Goal: Task Accomplishment & Management: Manage account settings

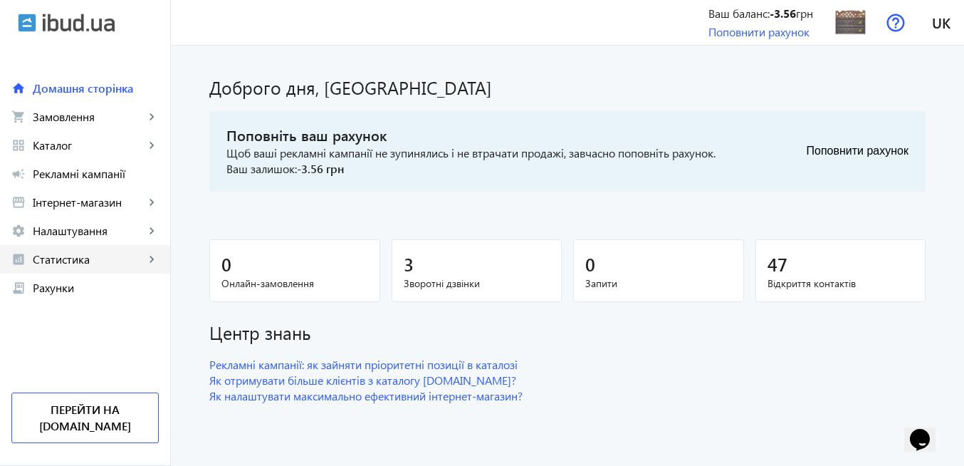
click at [93, 261] on span "Статистика" at bounding box center [89, 259] width 112 height 14
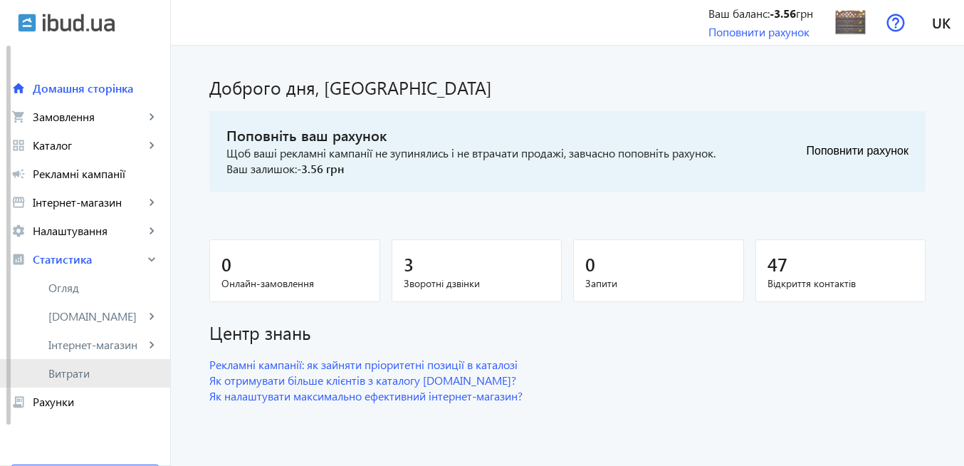
click at [103, 376] on span "Витрати" at bounding box center [103, 373] width 110 height 14
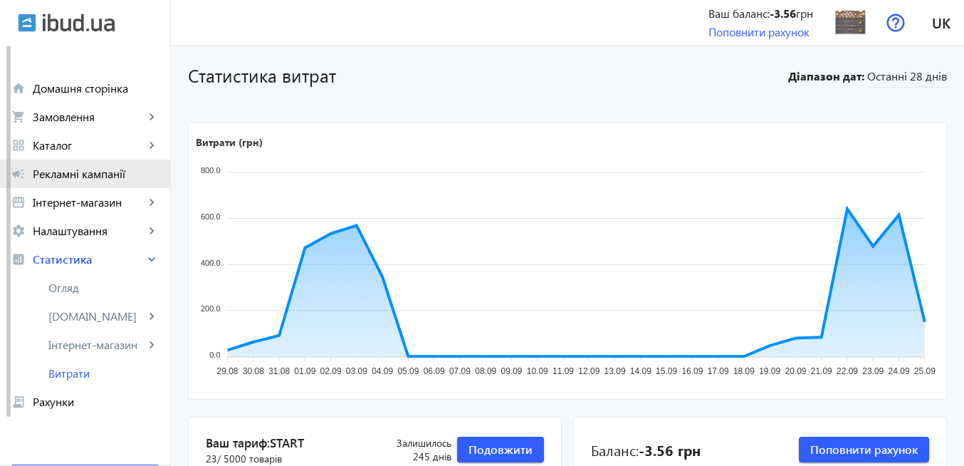
click at [116, 177] on span "Рекламні кампанії" at bounding box center [96, 174] width 126 height 14
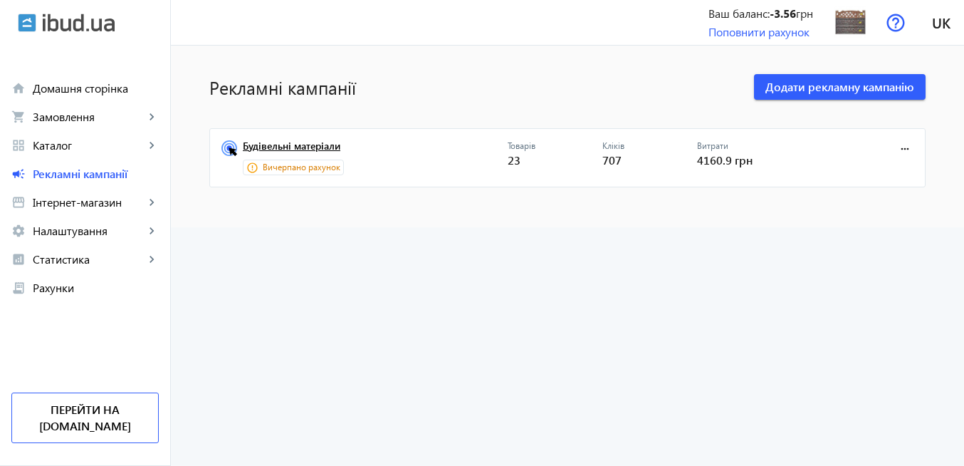
click at [322, 145] on link "Будівельні матеріали" at bounding box center [375, 150] width 265 height 20
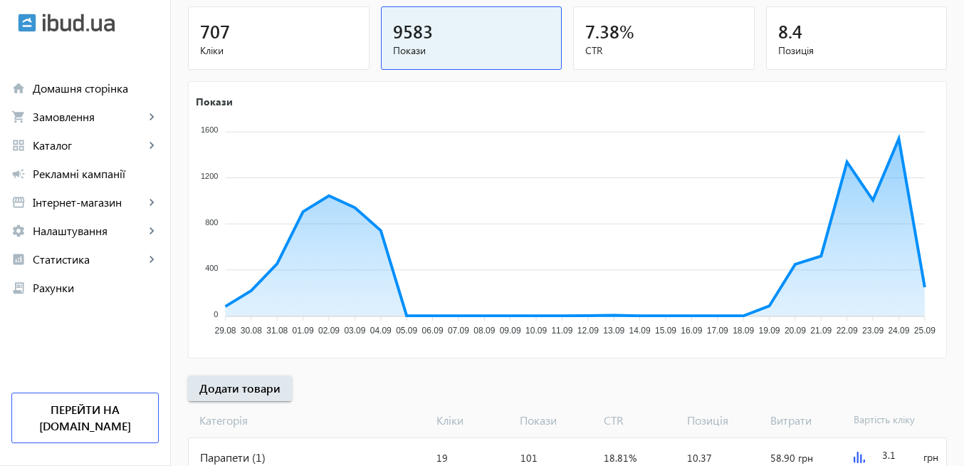
scroll to position [267, 0]
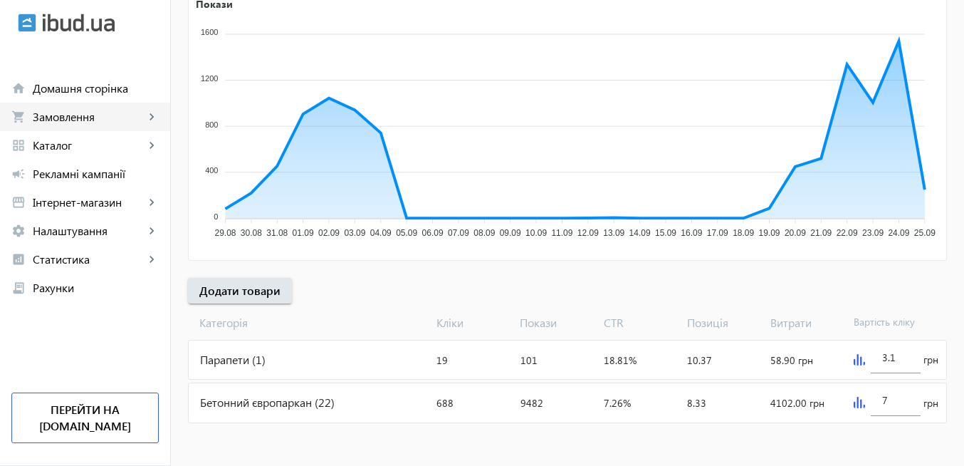
click at [106, 116] on span "Замовлення" at bounding box center [89, 117] width 112 height 14
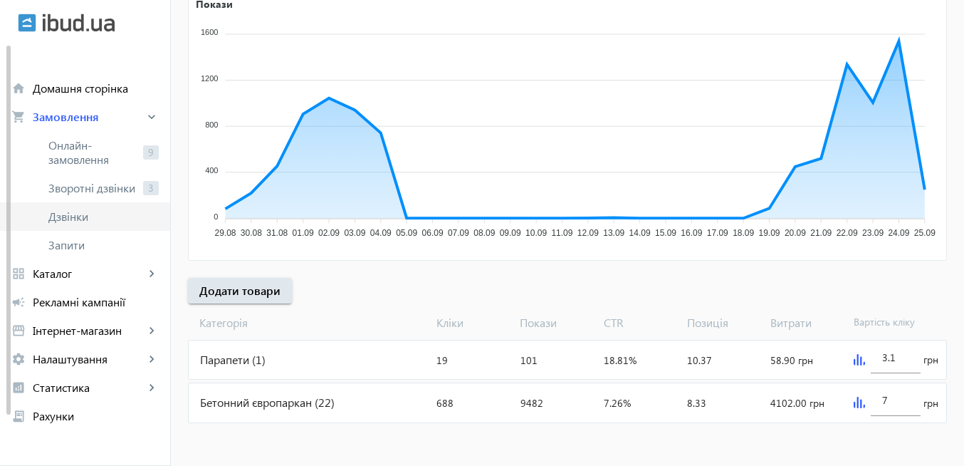
click at [92, 219] on span "Дзвінки" at bounding box center [103, 216] width 110 height 14
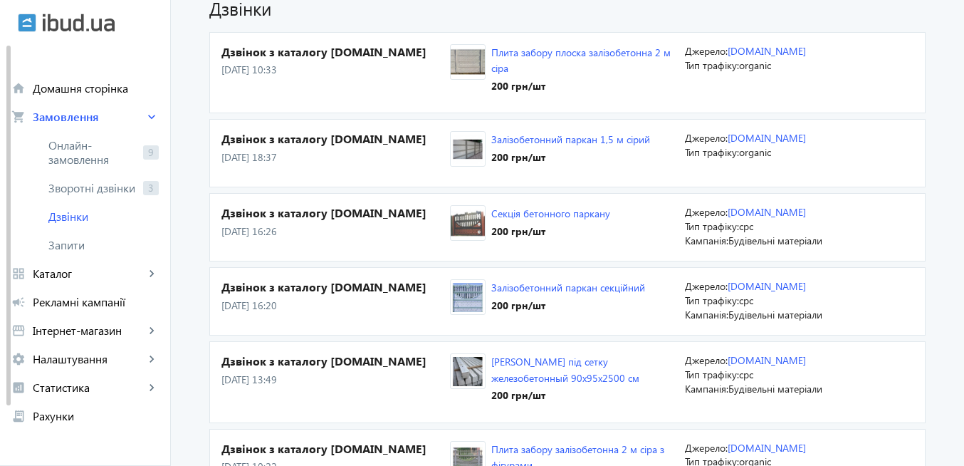
scroll to position [85, 0]
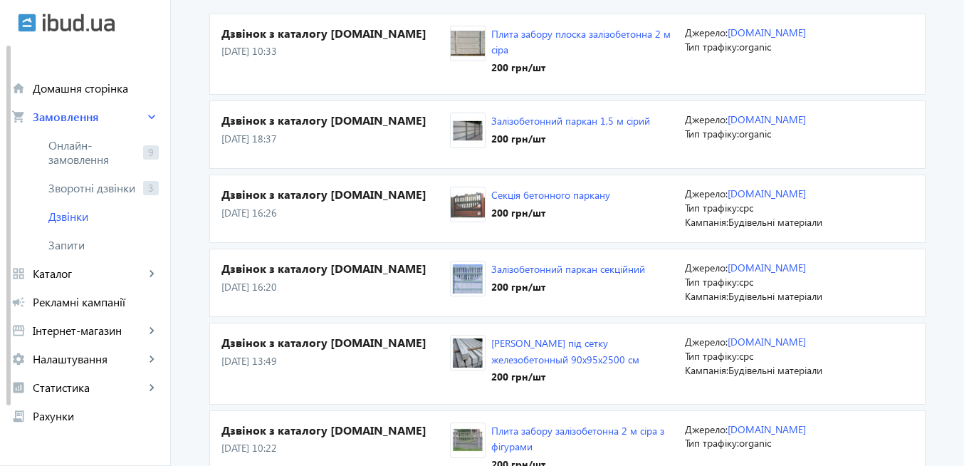
click at [252, 138] on p "[DATE] 18:37" at bounding box center [336, 139] width 229 height 14
click at [261, 200] on h4 "Дзвінок з каталогу [DOMAIN_NAME]" at bounding box center [336, 195] width 229 height 16
drag, startPoint x: 282, startPoint y: 287, endPoint x: 281, endPoint y: 316, distance: 29.2
click at [281, 287] on p "[DATE] 16:20" at bounding box center [336, 287] width 229 height 14
click at [289, 357] on p "[DATE] 13:49" at bounding box center [336, 361] width 229 height 14
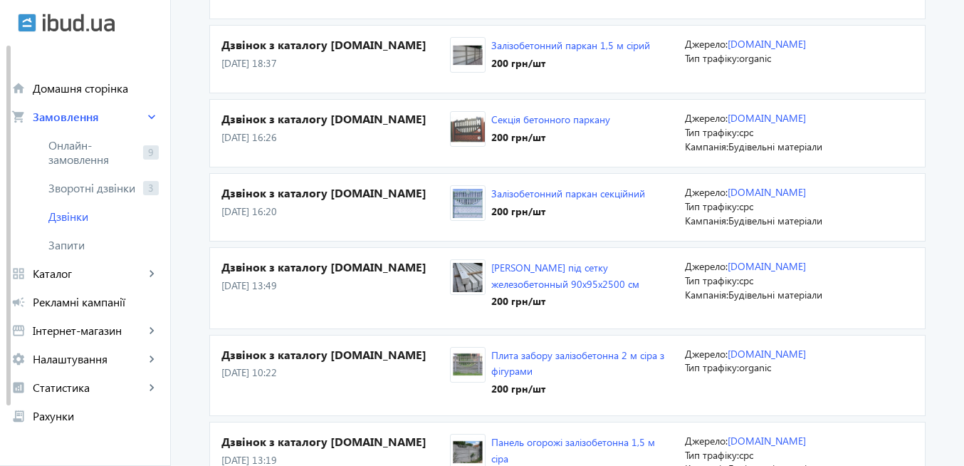
scroll to position [171, 0]
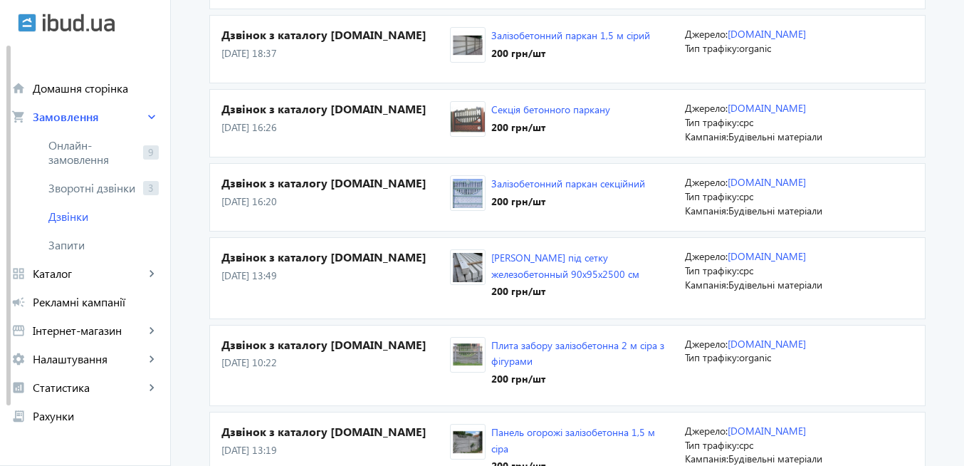
click at [289, 357] on p "[DATE] 10:22" at bounding box center [336, 362] width 229 height 14
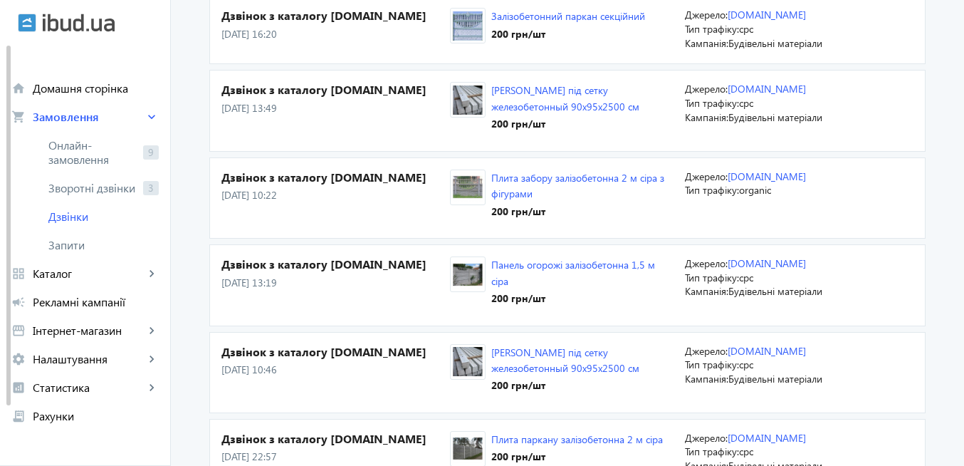
scroll to position [342, 0]
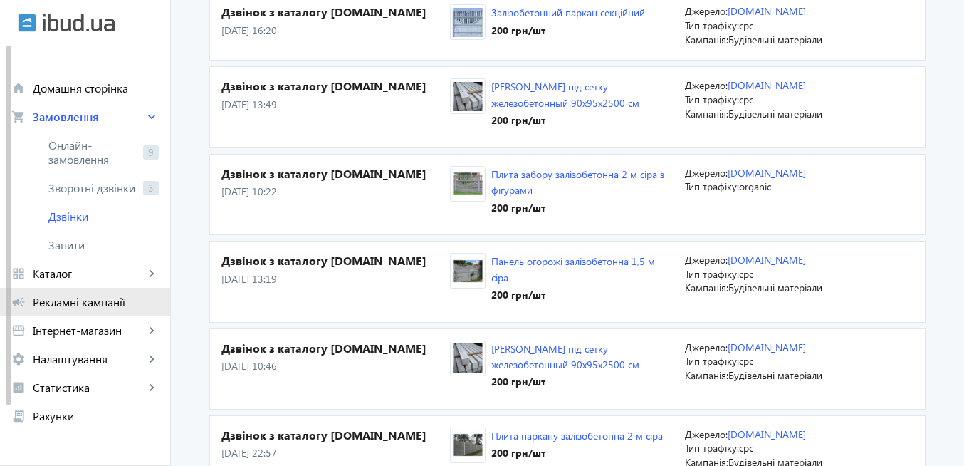
click at [95, 304] on span "Рекламні кампанії" at bounding box center [96, 302] width 126 height 14
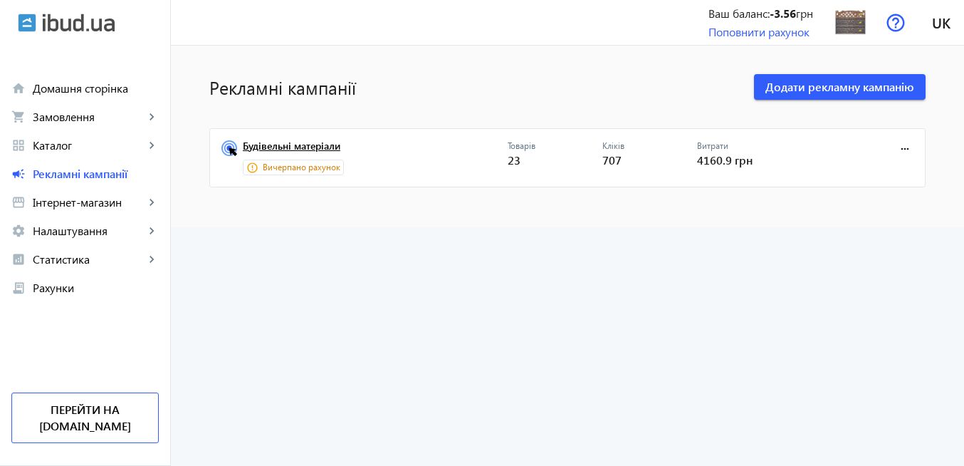
click at [322, 148] on link "Будівельні матеріали" at bounding box center [375, 150] width 265 height 20
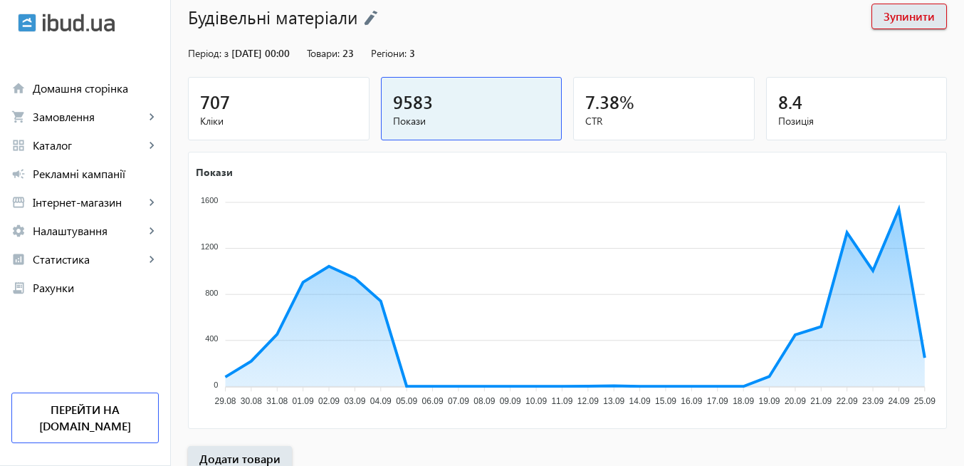
scroll to position [256, 0]
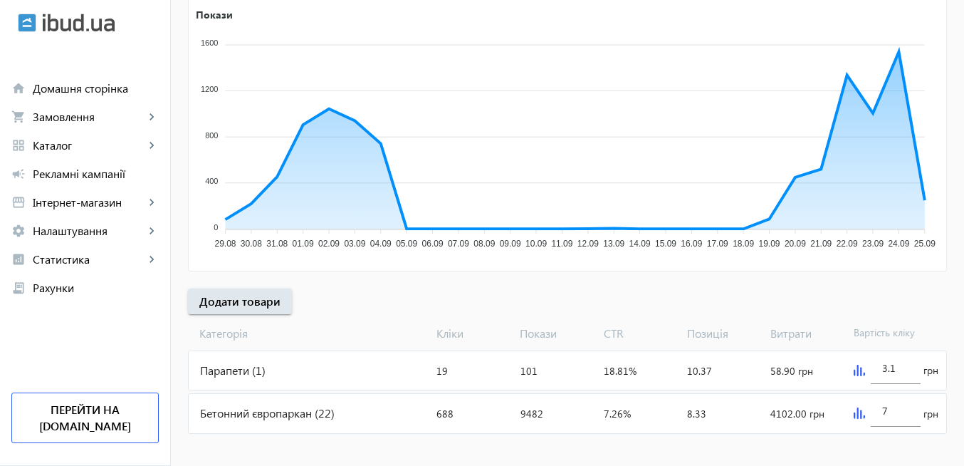
click at [855, 415] on img at bounding box center [859, 412] width 11 height 11
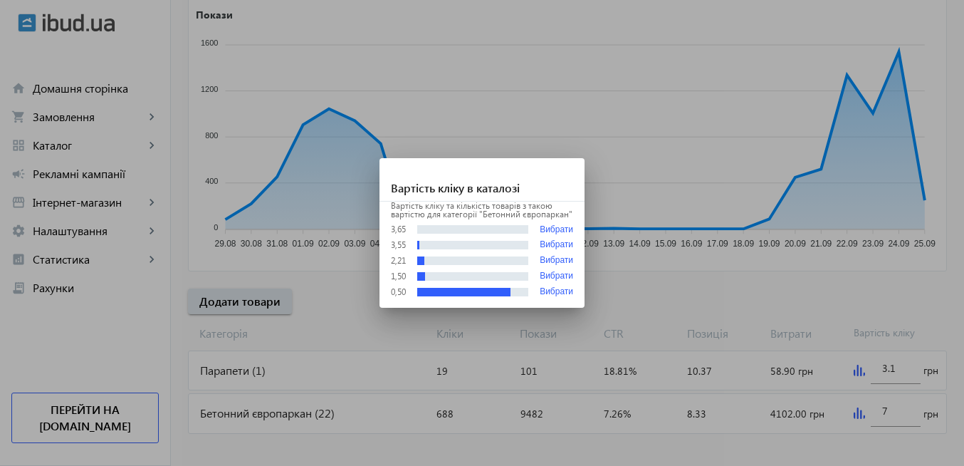
scroll to position [0, 0]
click at [616, 449] on div at bounding box center [482, 233] width 964 height 466
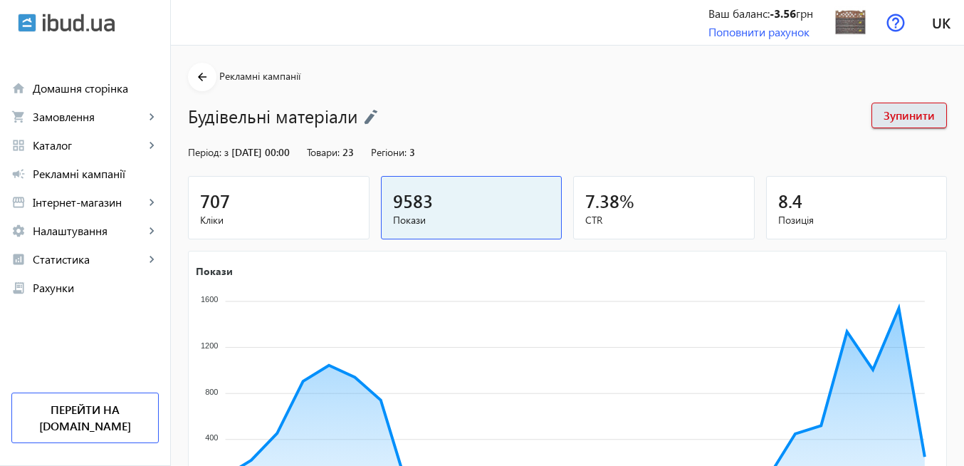
scroll to position [256, 0]
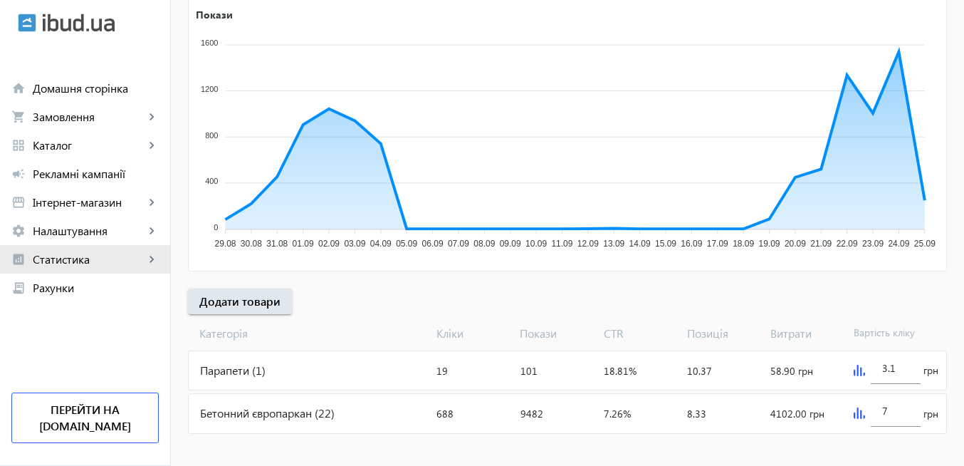
click at [88, 254] on span "Статистика" at bounding box center [89, 259] width 112 height 14
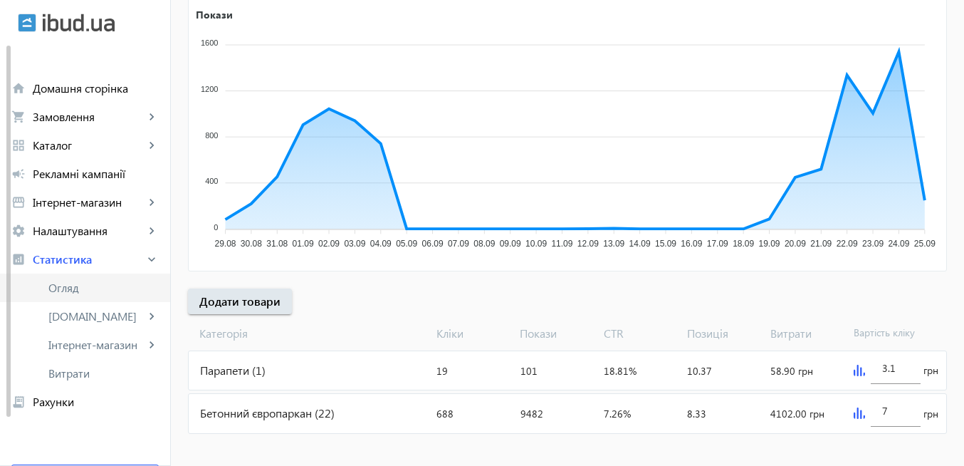
click at [82, 287] on span "Огляд" at bounding box center [103, 288] width 110 height 14
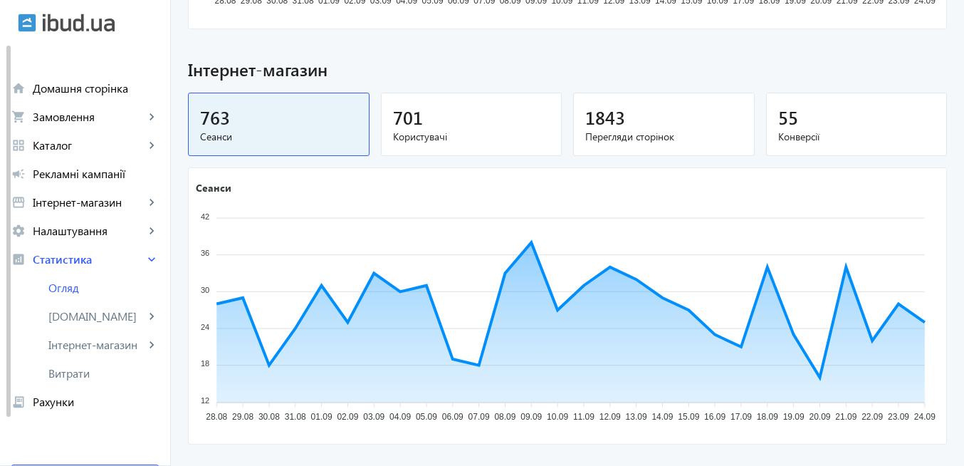
scroll to position [1002, 0]
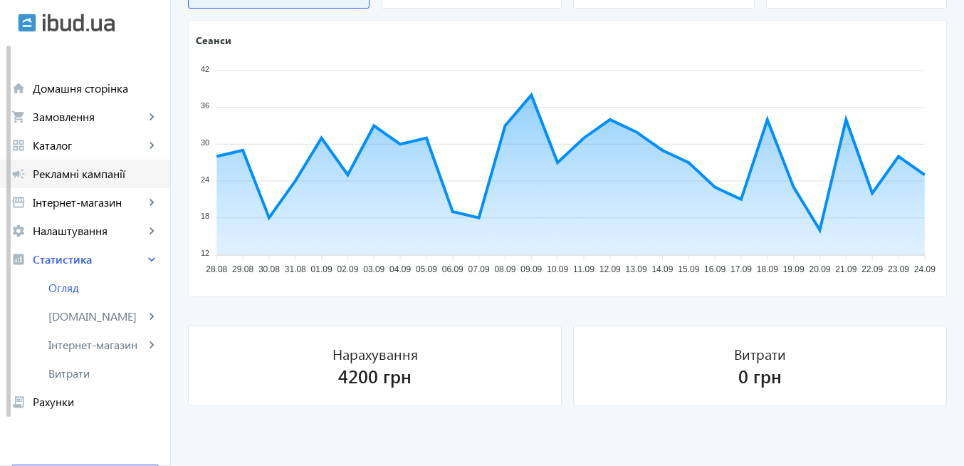
click at [116, 171] on span "Рекламні кампанії" at bounding box center [96, 174] width 126 height 14
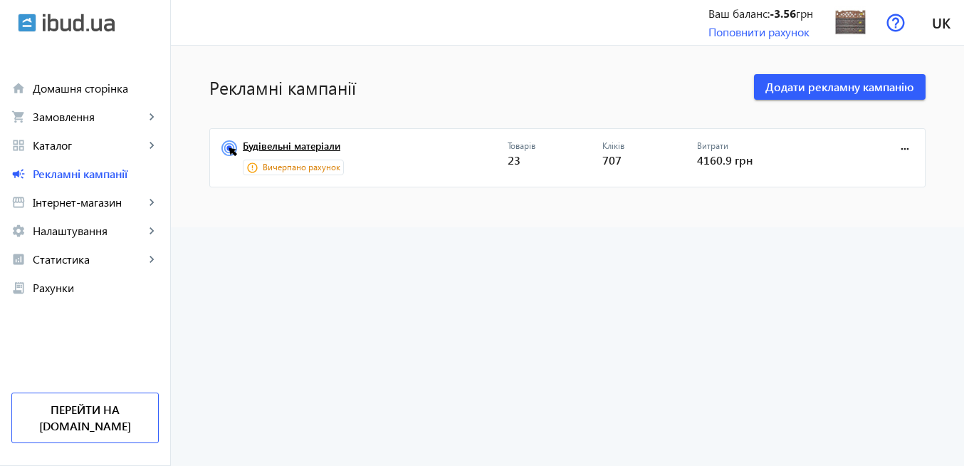
click at [309, 145] on link "Будівельні матеріали" at bounding box center [375, 150] width 265 height 20
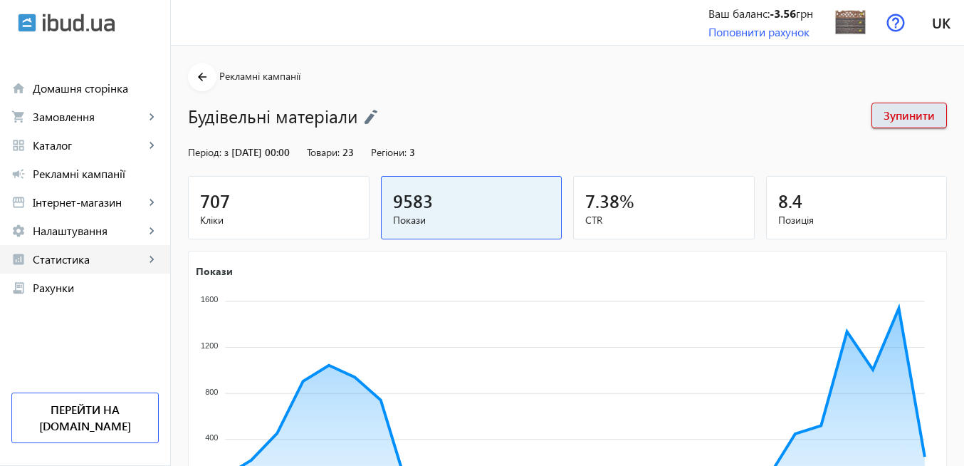
click at [80, 257] on span "Статистика" at bounding box center [89, 259] width 112 height 14
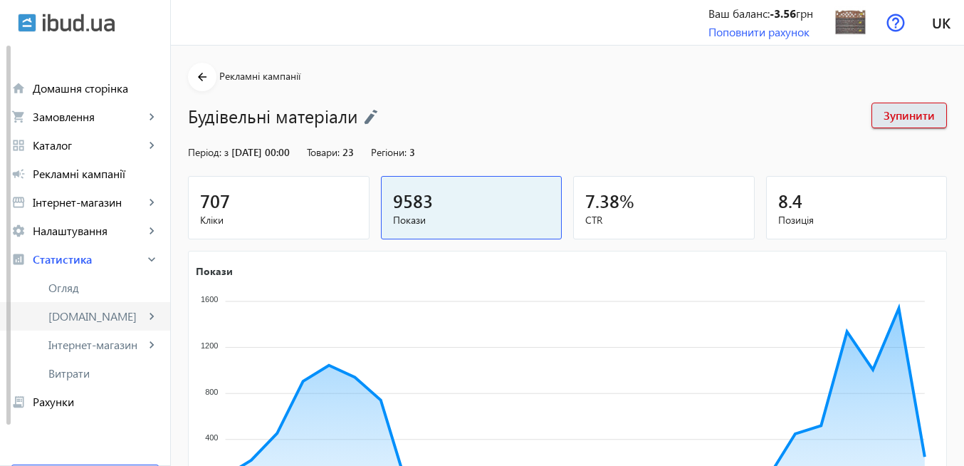
click at [81, 312] on span "[DOMAIN_NAME]" at bounding box center [96, 316] width 96 height 14
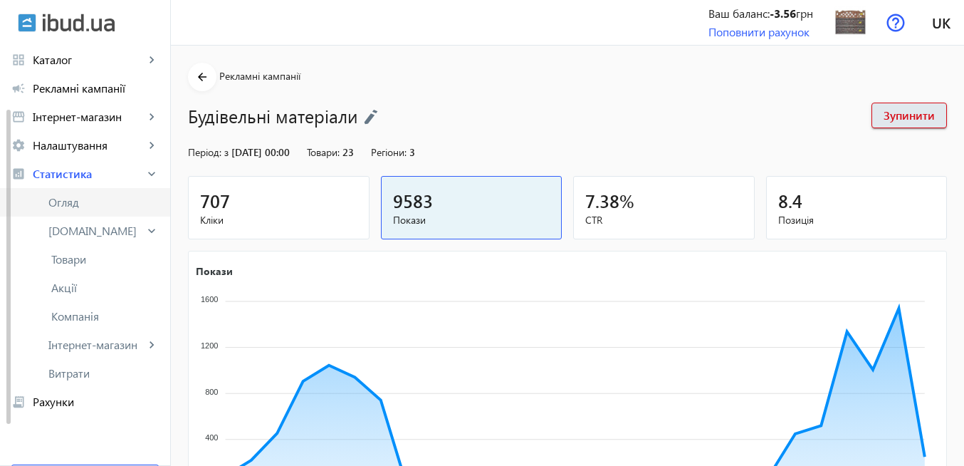
click at [76, 207] on span "Огляд" at bounding box center [103, 202] width 110 height 14
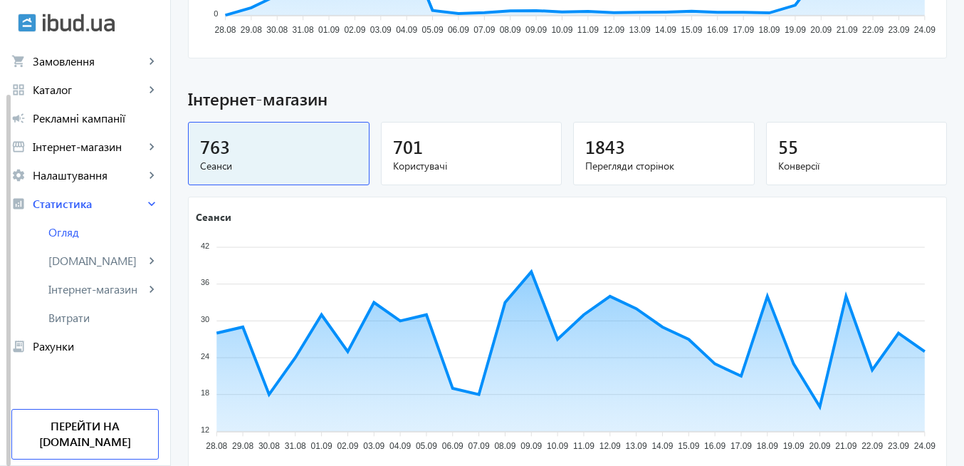
scroll to position [1002, 0]
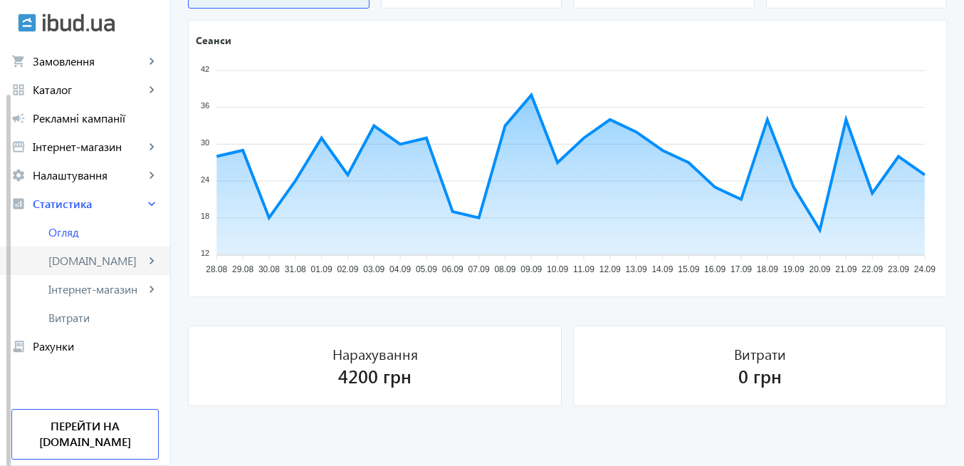
click at [95, 256] on span "[DOMAIN_NAME]" at bounding box center [96, 261] width 96 height 14
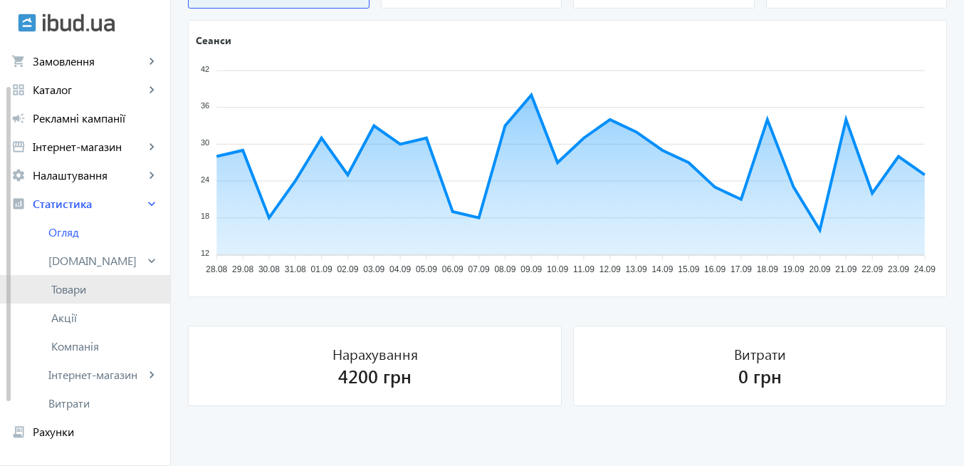
click at [88, 291] on span "Товари" at bounding box center [105, 289] width 108 height 14
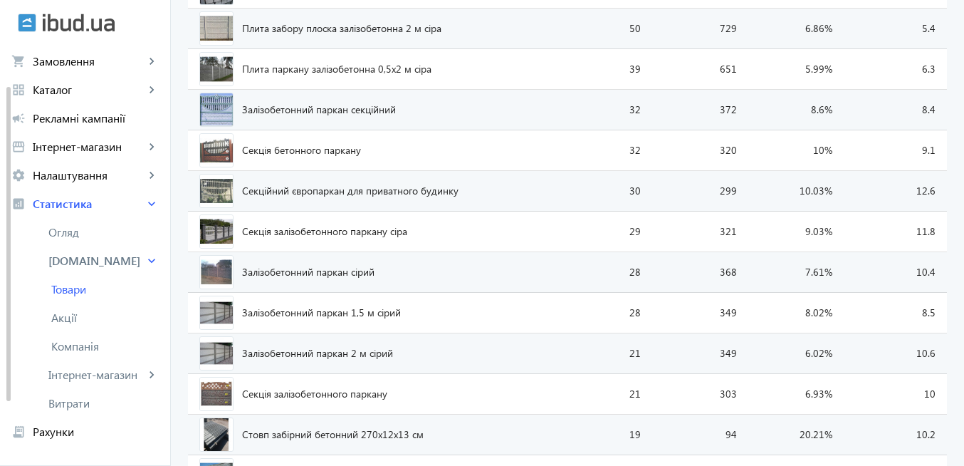
scroll to position [1128, 0]
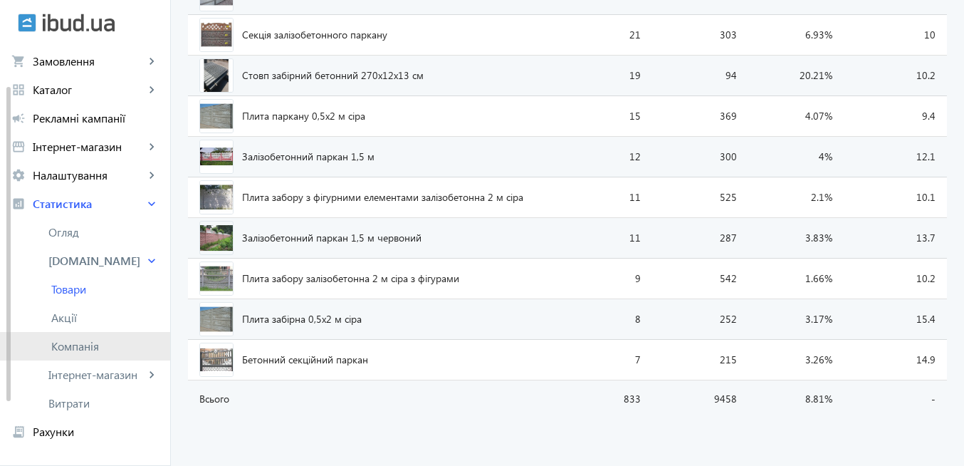
click at [97, 349] on span "Компанія" at bounding box center [105, 346] width 108 height 14
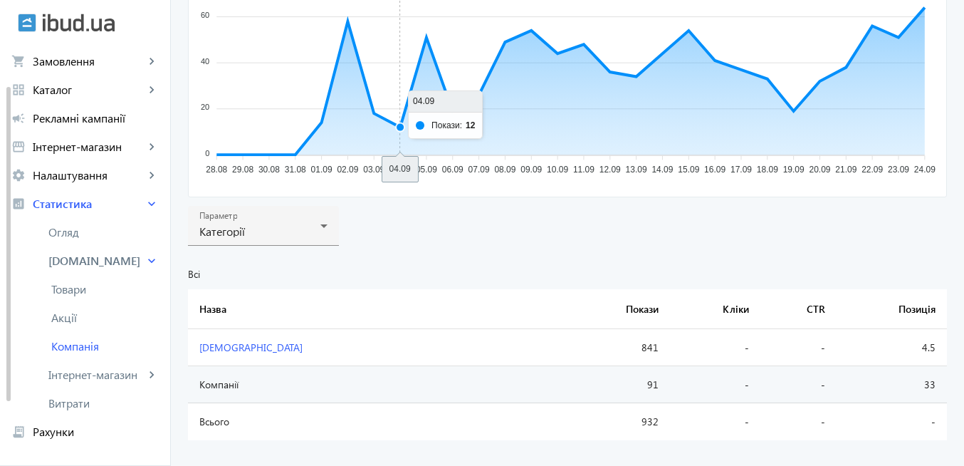
scroll to position [299, 0]
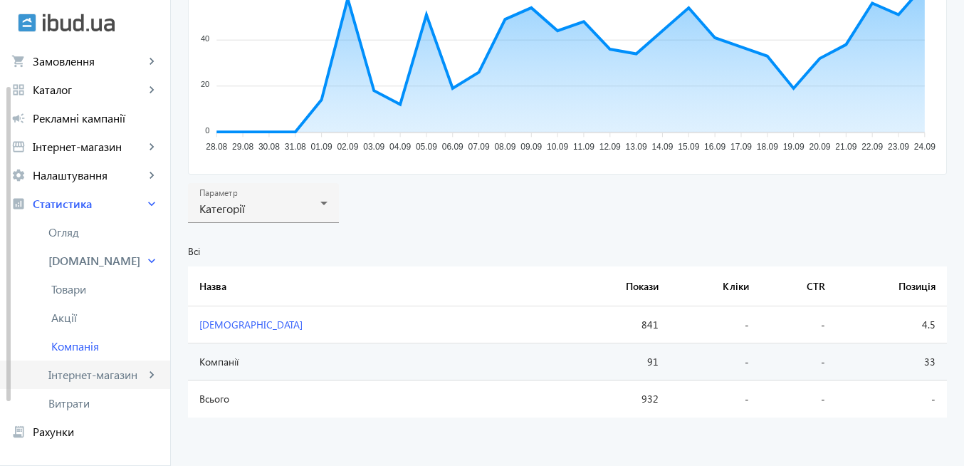
click at [119, 373] on span "Інтернет-магазин" at bounding box center [96, 375] width 96 height 14
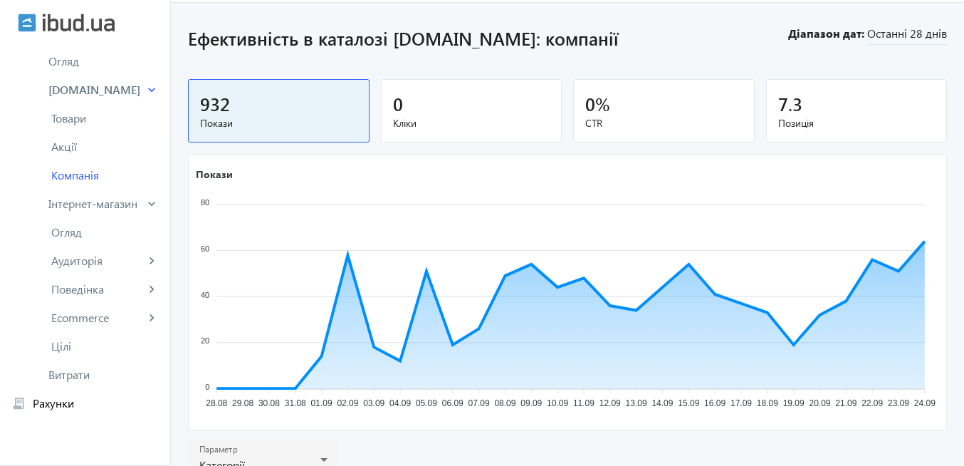
scroll to position [0, 0]
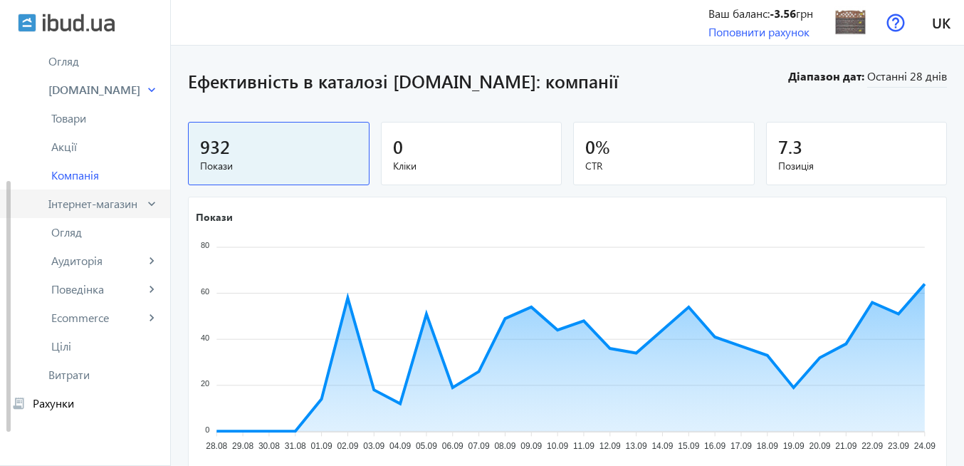
click at [85, 204] on span "Інтернет-магазин" at bounding box center [96, 204] width 96 height 14
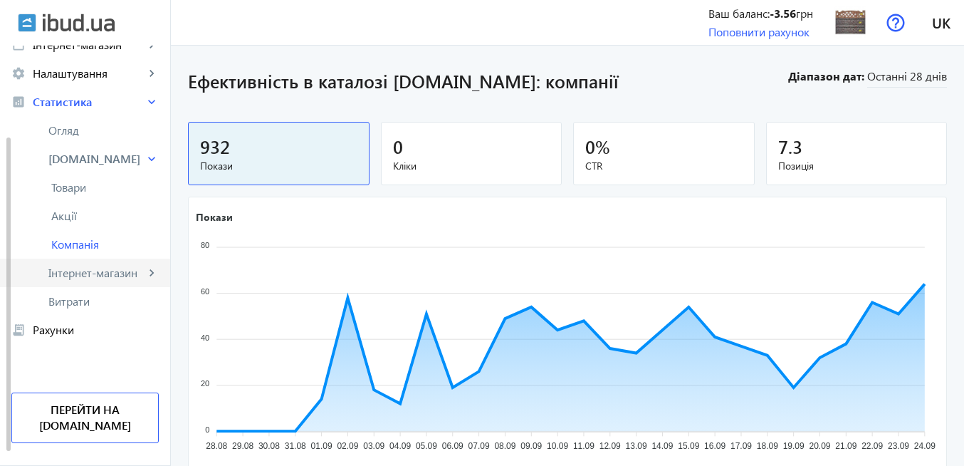
scroll to position [142, 0]
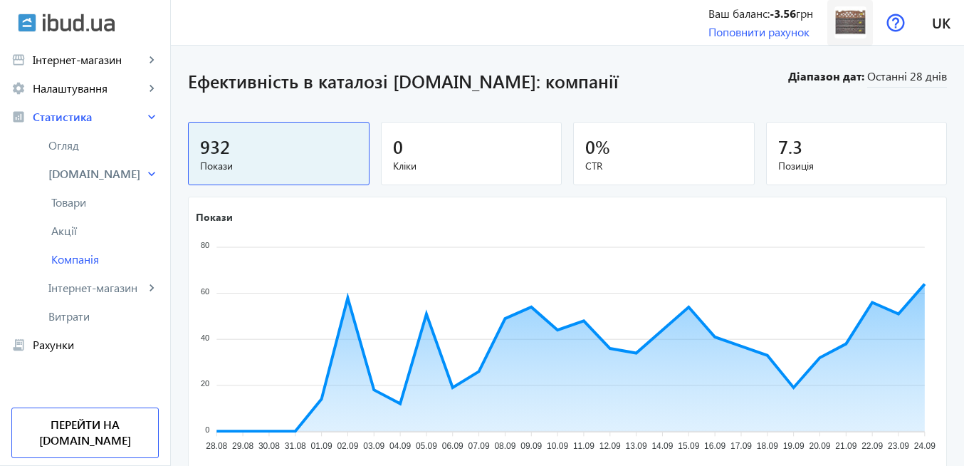
click at [853, 32] on img at bounding box center [851, 22] width 32 height 32
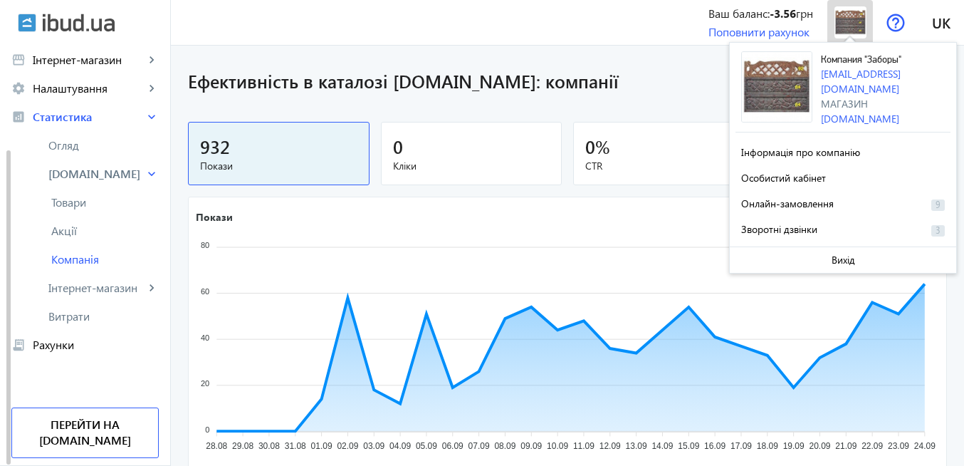
scroll to position [141, 0]
click at [595, 26] on div "menu Ваш баланс: -3.56 грн Поповнити рахунок Компания "Заборы" Gr.S.S@mail.ru М…" at bounding box center [567, 22] width 793 height 45
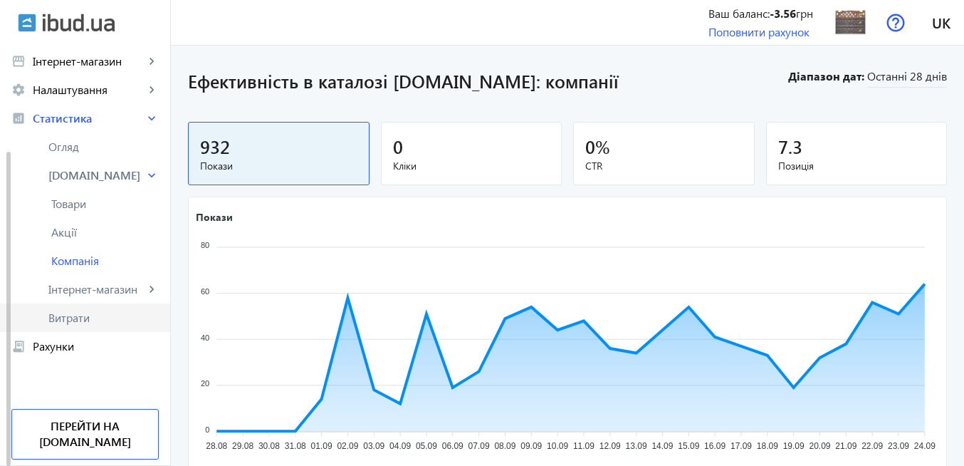
click at [78, 314] on span "Витрати" at bounding box center [103, 318] width 110 height 14
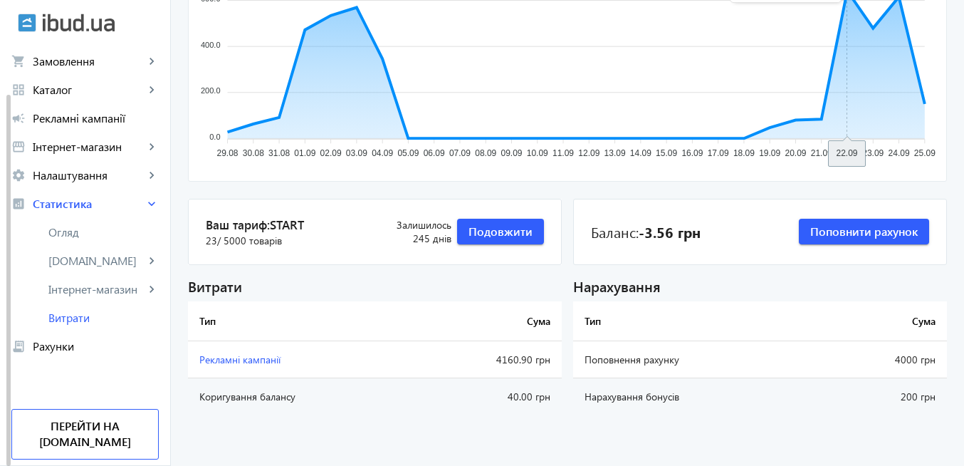
scroll to position [222, 0]
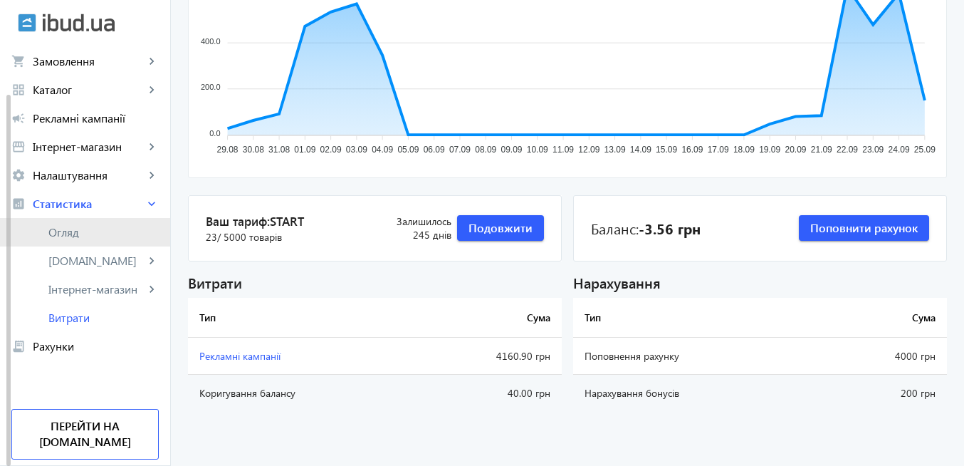
click at [72, 230] on span "Огляд" at bounding box center [103, 232] width 110 height 14
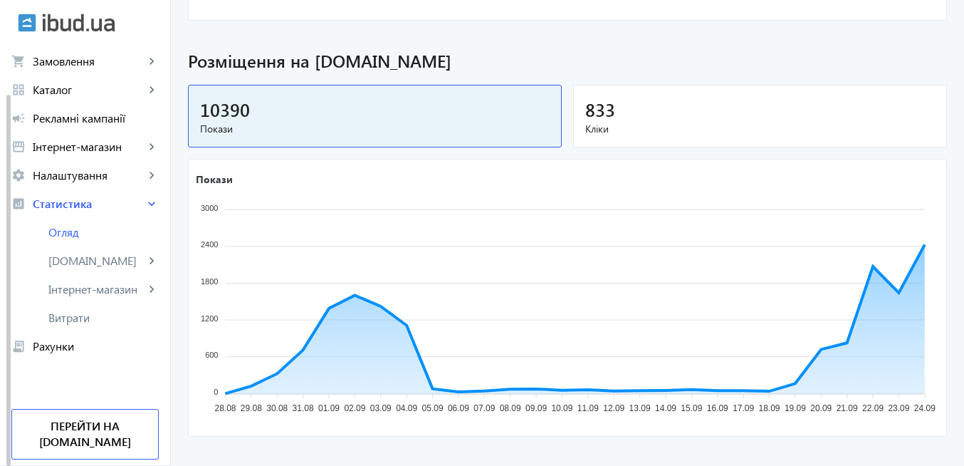
scroll to position [513, 0]
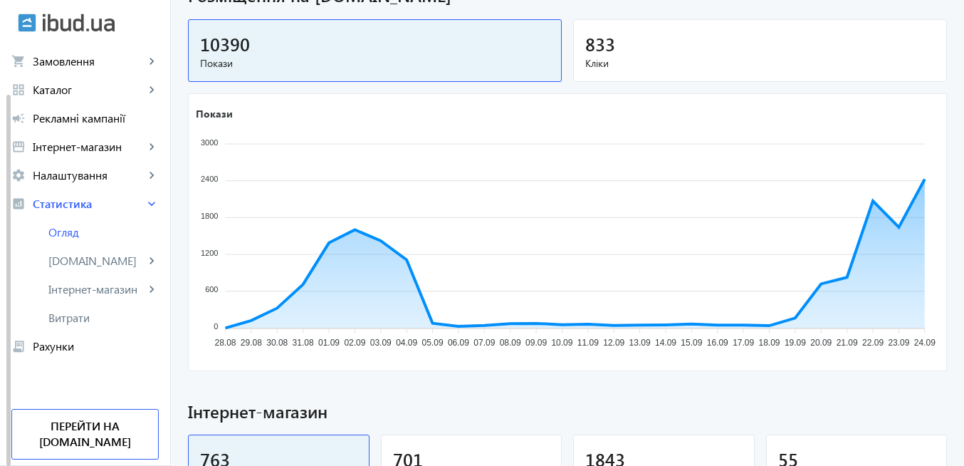
click at [660, 46] on div "833" at bounding box center [760, 43] width 350 height 25
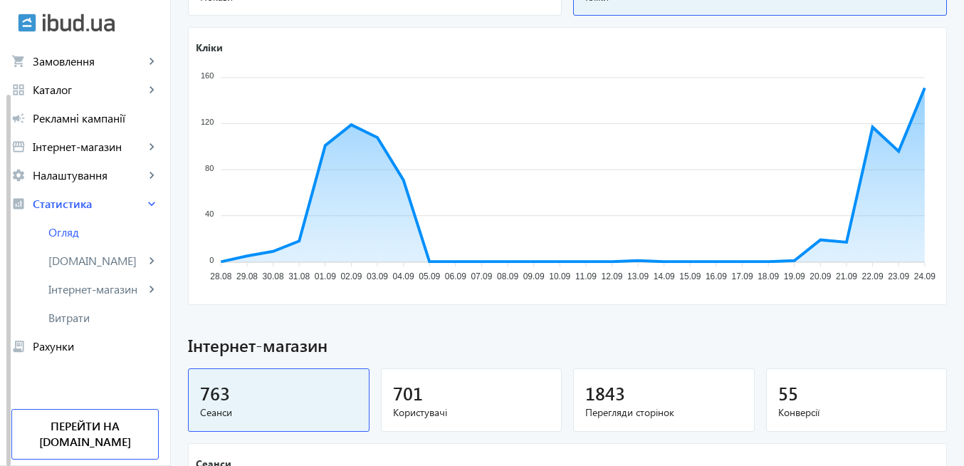
scroll to position [575, 0]
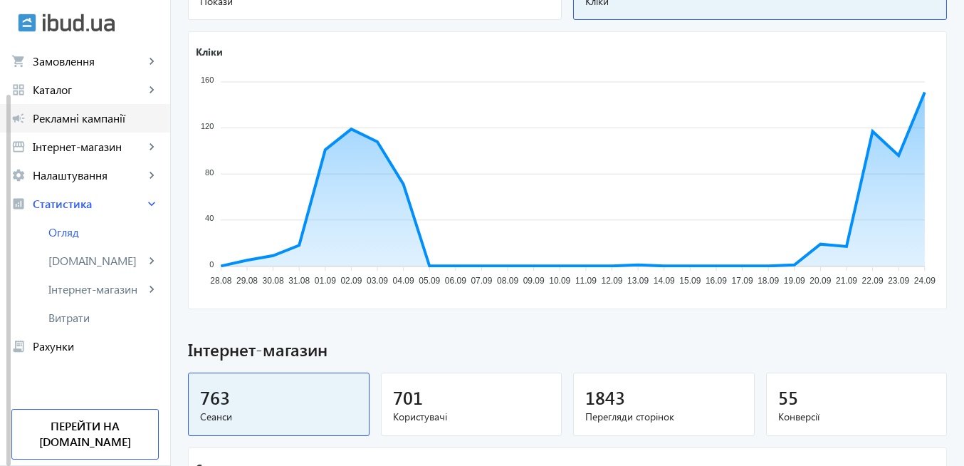
click at [98, 118] on span "Рекламні кампанії" at bounding box center [96, 118] width 126 height 14
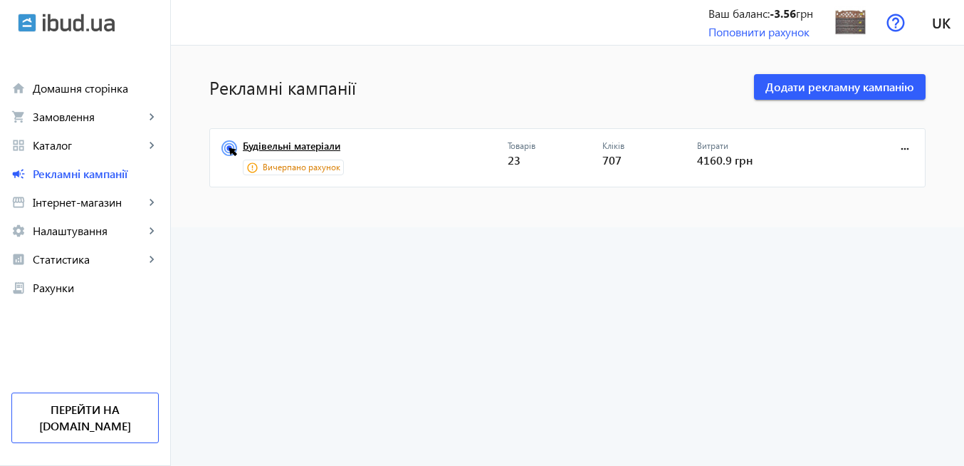
click at [306, 148] on link "Будівельні матеріали" at bounding box center [375, 150] width 265 height 20
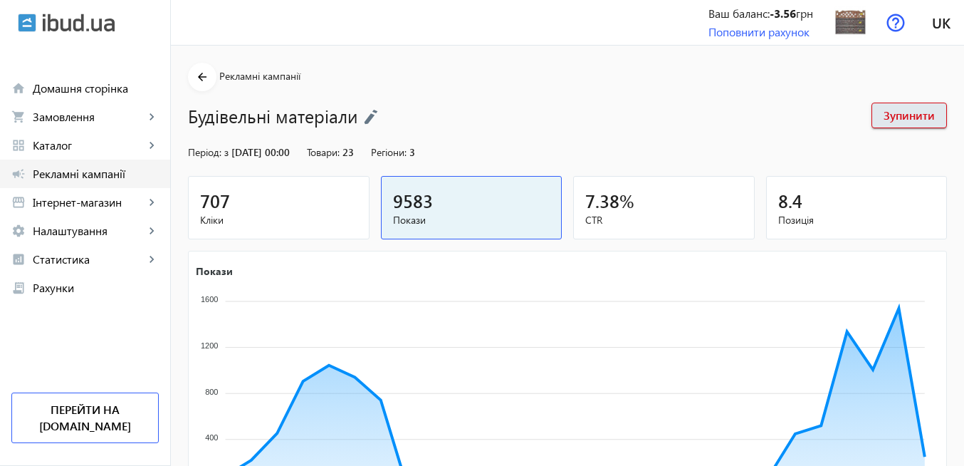
click at [121, 177] on span "Рекламні кампанії" at bounding box center [96, 174] width 126 height 14
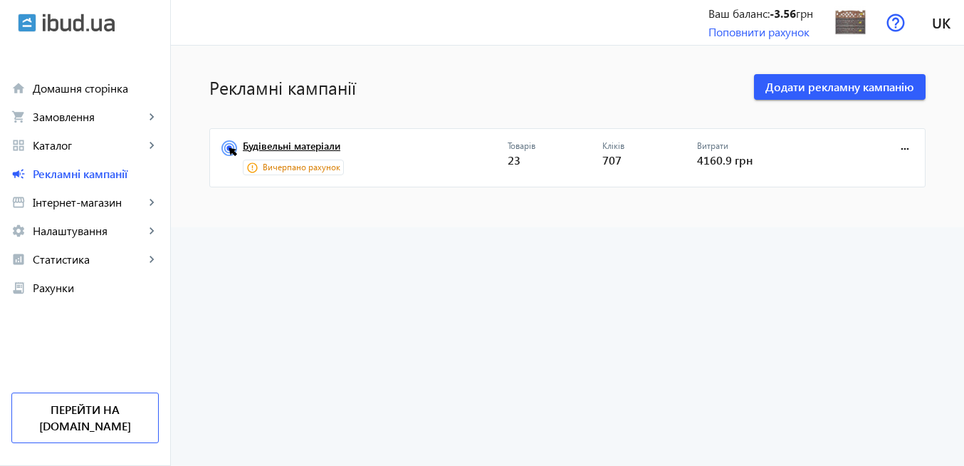
click at [323, 150] on link "Будівельні матеріали" at bounding box center [375, 150] width 265 height 20
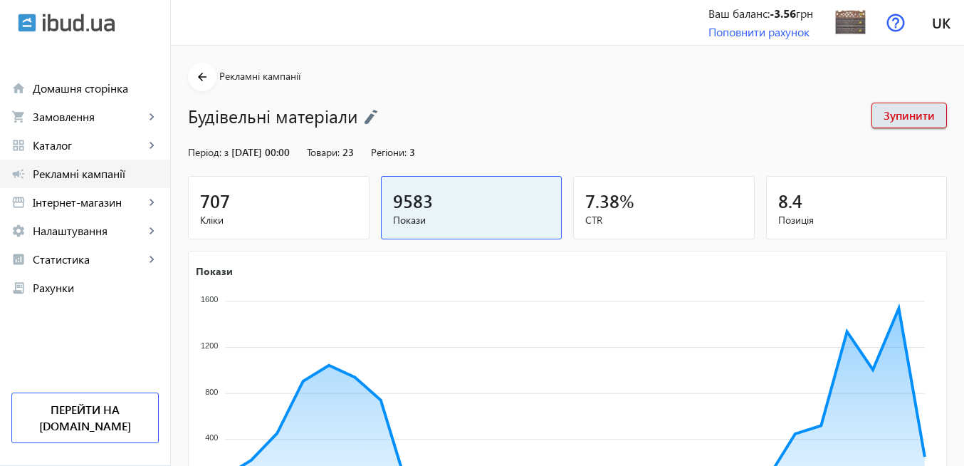
click at [83, 176] on span "Рекламні кампанії" at bounding box center [96, 174] width 126 height 14
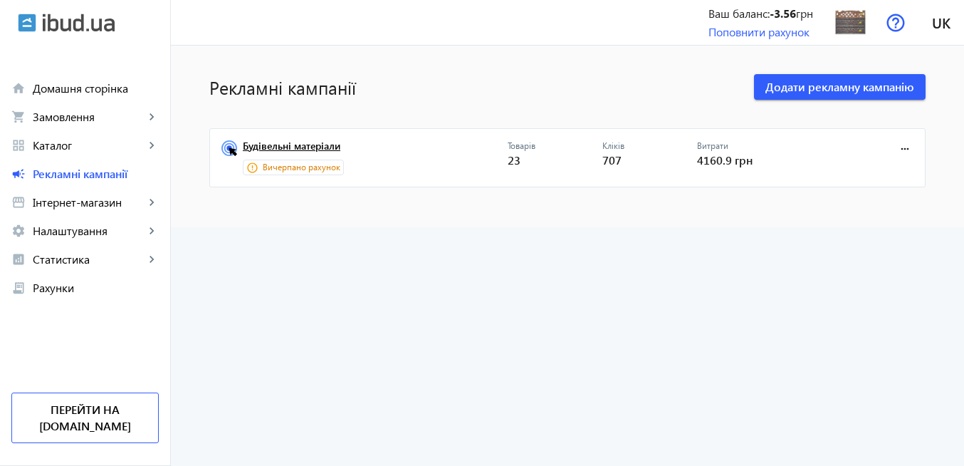
click at [275, 151] on link "Будівельні матеріали" at bounding box center [375, 150] width 265 height 20
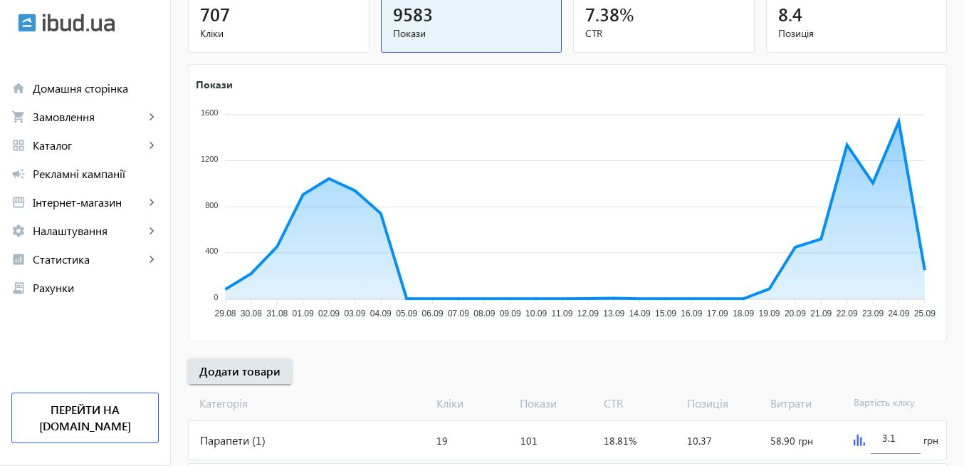
scroll to position [267, 0]
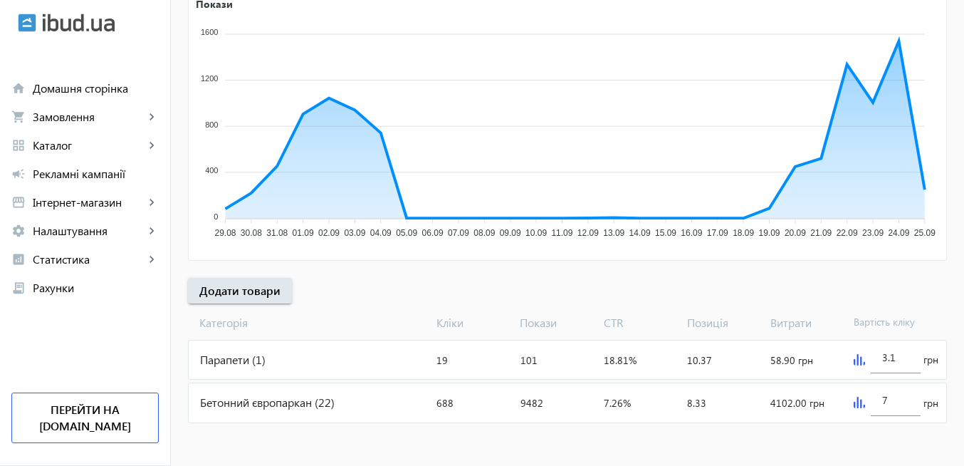
click at [860, 401] on img at bounding box center [859, 402] width 11 height 11
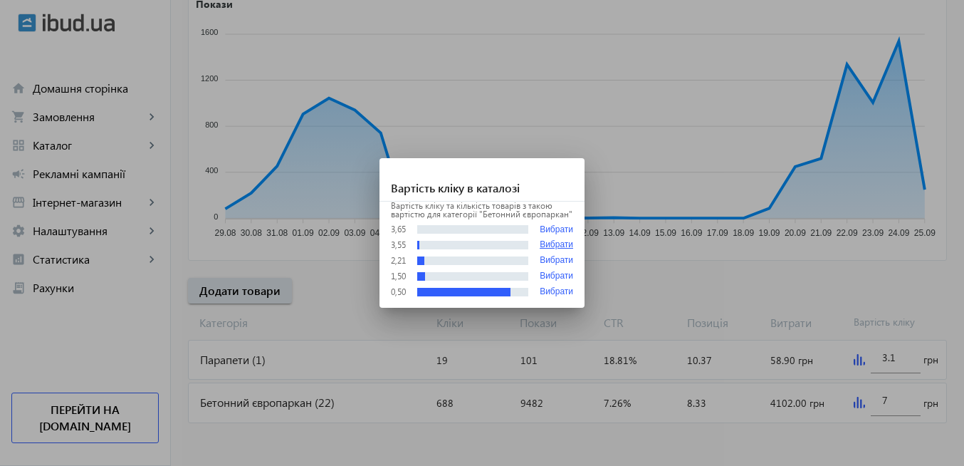
click at [556, 241] on button "Вибрати" at bounding box center [556, 245] width 33 height 10
type input "3.55"
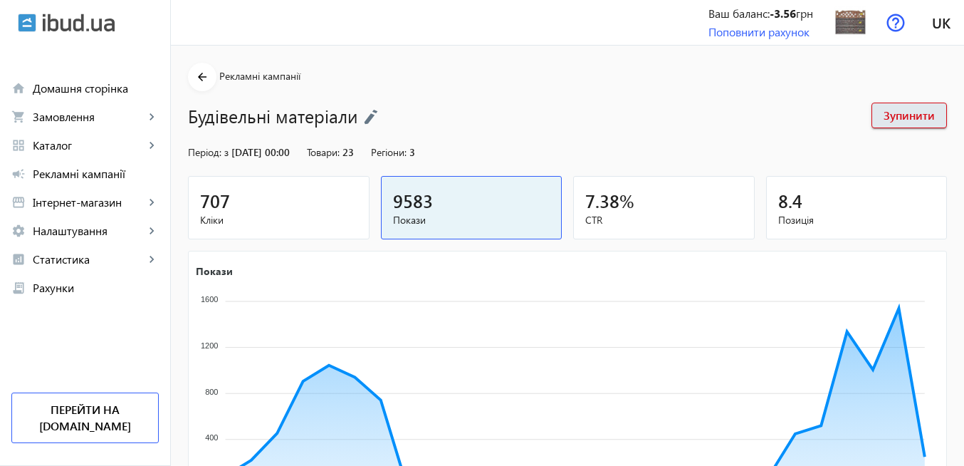
scroll to position [267, 0]
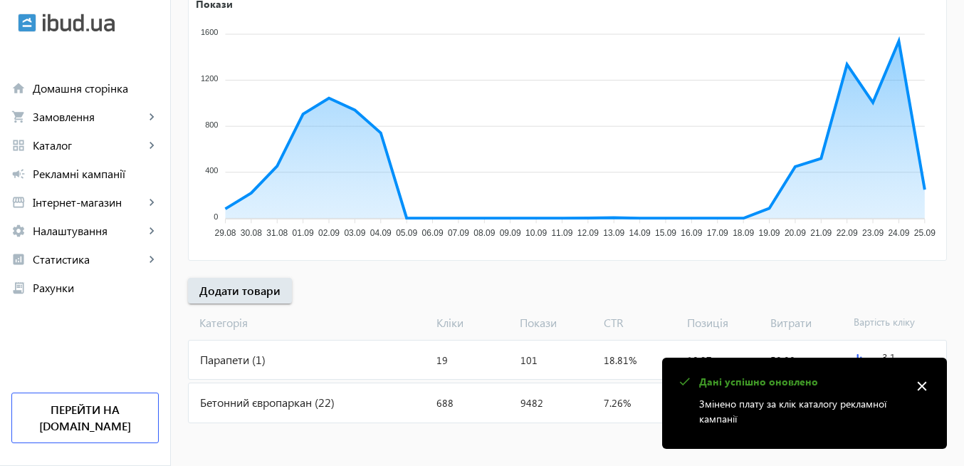
drag, startPoint x: 920, startPoint y: 386, endPoint x: 675, endPoint y: 264, distance: 273.6
click at [920, 385] on mat-icon "close" at bounding box center [922, 385] width 21 height 21
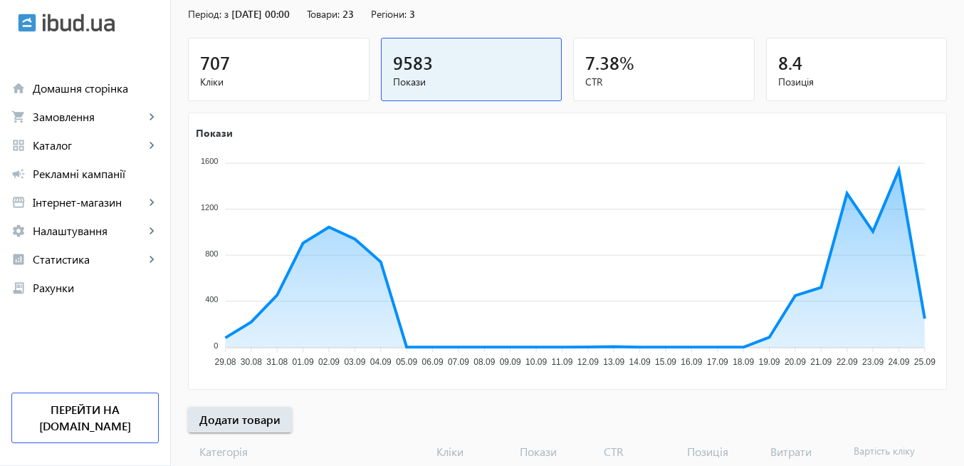
scroll to position [11, 0]
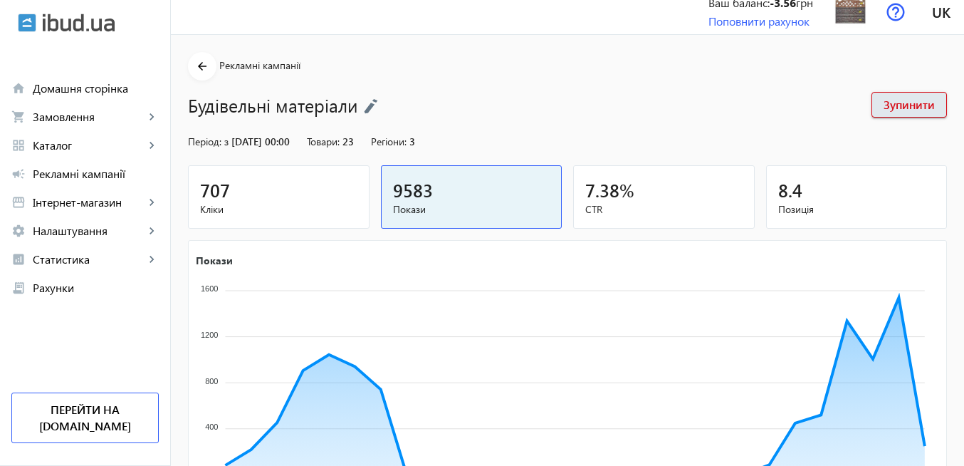
click at [364, 105] on img at bounding box center [371, 106] width 14 height 16
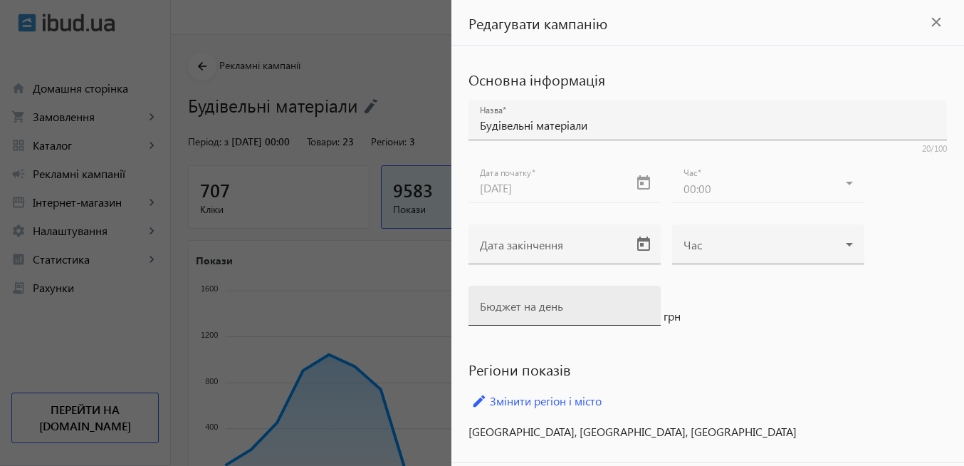
click at [546, 305] on mat-label "Бюджет на день" at bounding box center [521, 305] width 83 height 15
click at [546, 305] on input "Бюджет на день" at bounding box center [565, 310] width 170 height 15
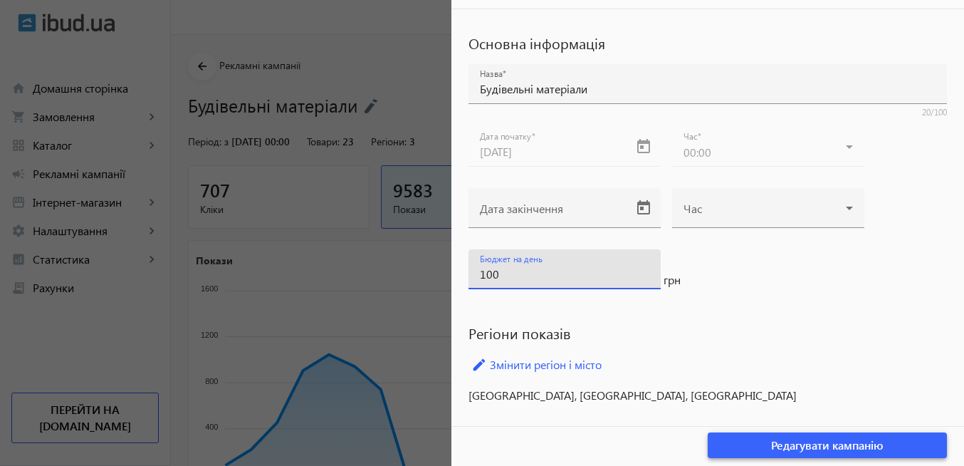
type input "100"
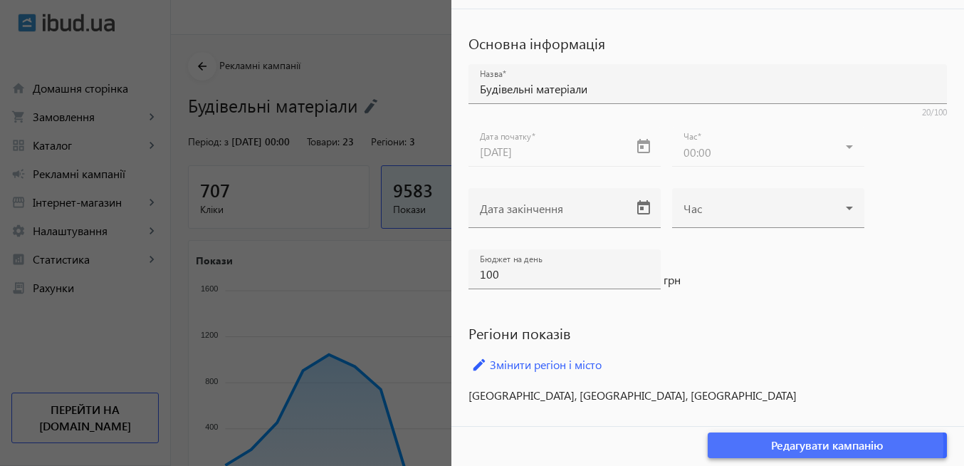
click at [776, 445] on span "Редагувати кампанію" at bounding box center [827, 445] width 113 height 16
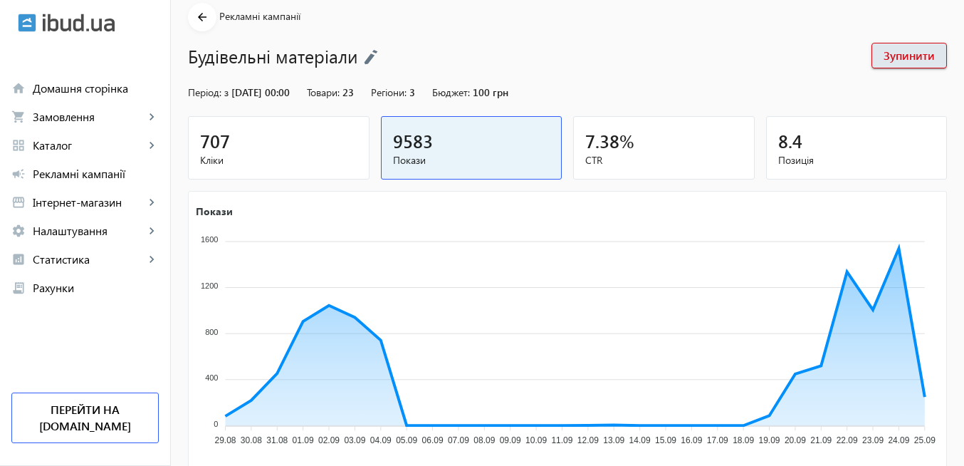
scroll to position [0, 0]
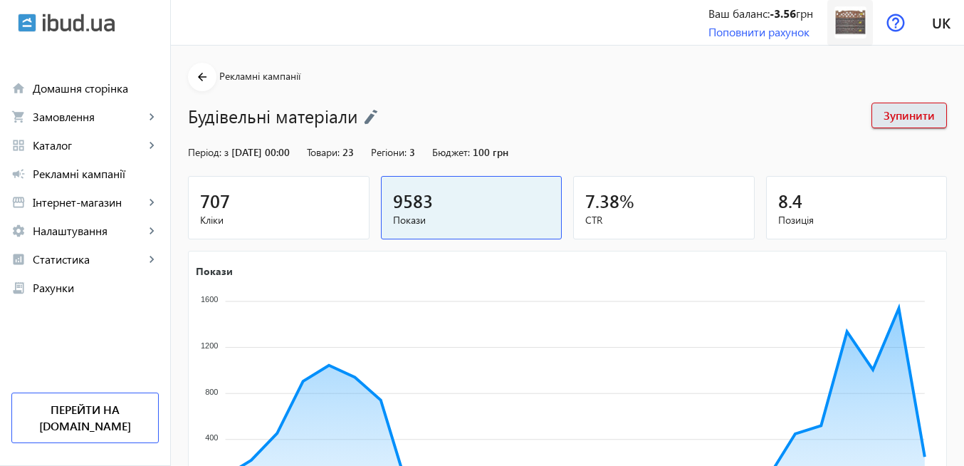
click at [847, 28] on img at bounding box center [851, 22] width 32 height 32
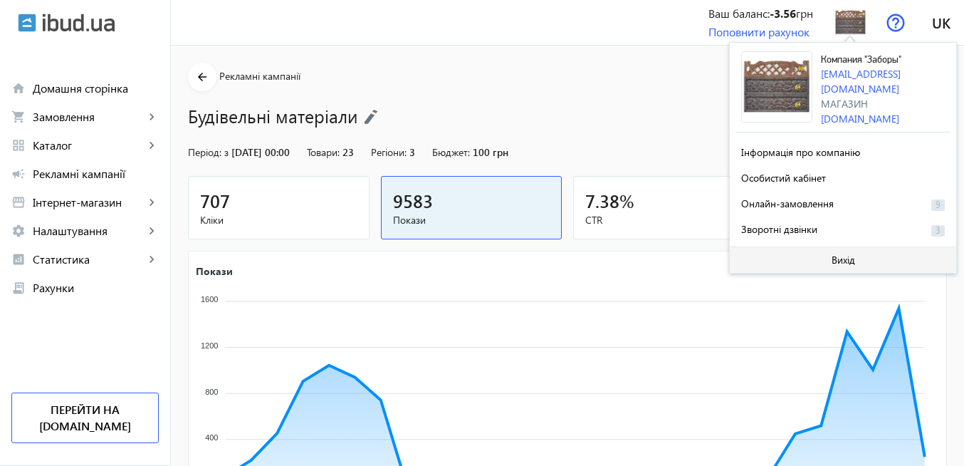
click at [855, 259] on span "Вихід" at bounding box center [844, 259] width 24 height 11
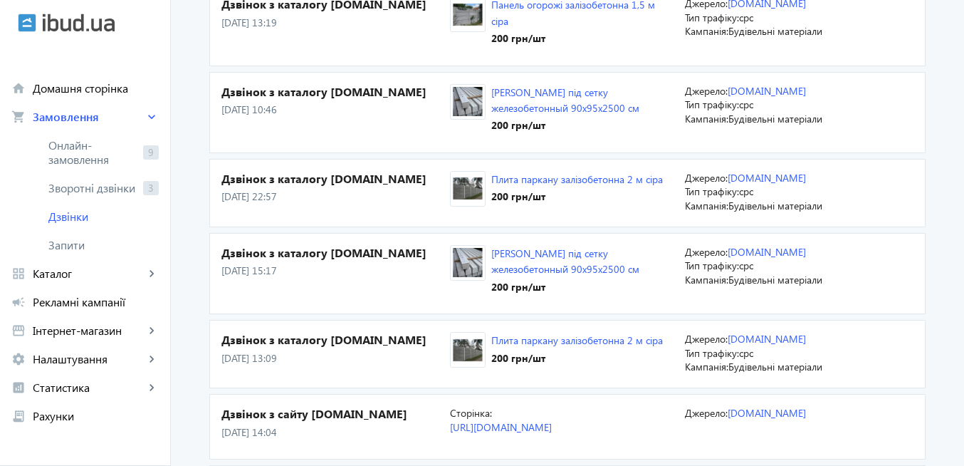
scroll to position [684, 0]
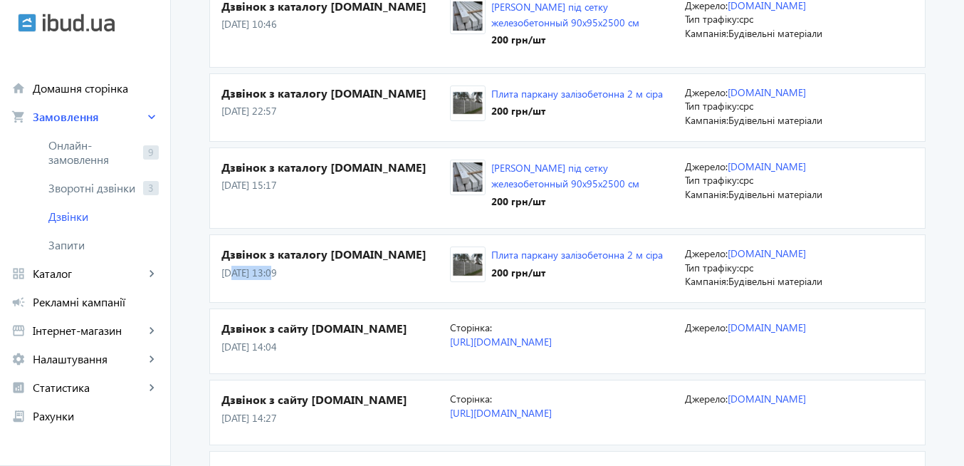
drag, startPoint x: 227, startPoint y: 274, endPoint x: 266, endPoint y: 269, distance: 39.6
click at [266, 269] on p "[DATE] 13:09" at bounding box center [336, 273] width 229 height 14
drag, startPoint x: 231, startPoint y: 183, endPoint x: 281, endPoint y: 176, distance: 50.4
click at [282, 182] on p "[DATE] 15:17" at bounding box center [336, 185] width 229 height 14
drag, startPoint x: 246, startPoint y: 109, endPoint x: 272, endPoint y: 110, distance: 25.7
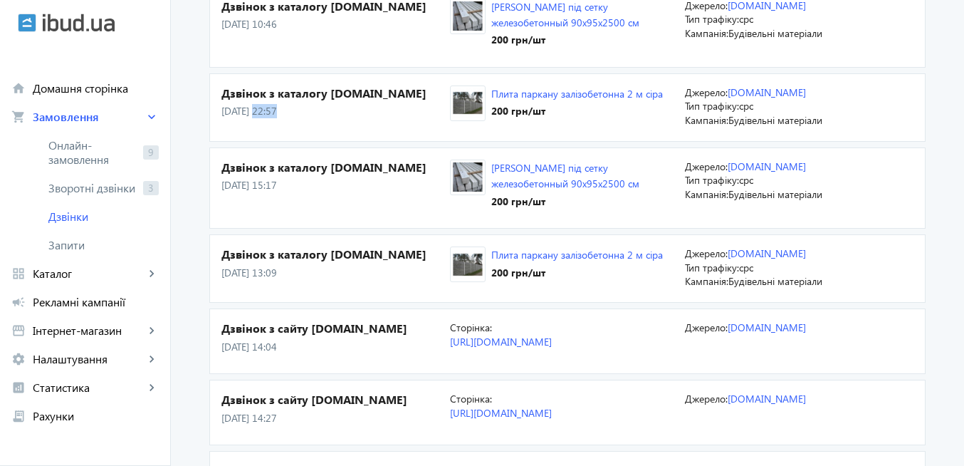
click at [272, 110] on p "[DATE] 22:57" at bounding box center [336, 111] width 229 height 14
drag, startPoint x: 249, startPoint y: 19, endPoint x: 271, endPoint y: 20, distance: 22.8
click at [271, 20] on p "[DATE] 10:46" at bounding box center [336, 24] width 229 height 14
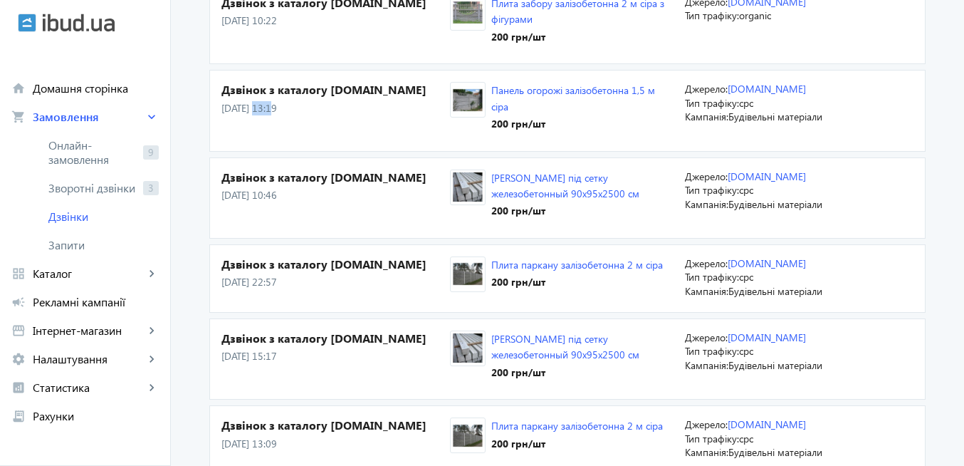
drag, startPoint x: 247, startPoint y: 105, endPoint x: 269, endPoint y: 105, distance: 22.1
click at [269, 105] on p "[DATE] 13:19" at bounding box center [336, 108] width 229 height 14
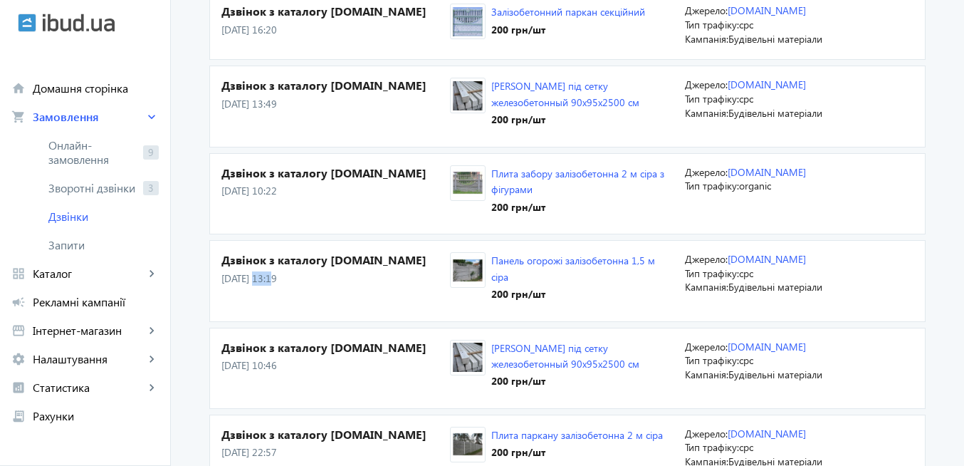
scroll to position [342, 0]
drag, startPoint x: 254, startPoint y: 189, endPoint x: 264, endPoint y: 170, distance: 21.7
click at [269, 193] on p "[DATE] 10:22" at bounding box center [336, 191] width 229 height 14
drag, startPoint x: 257, startPoint y: 108, endPoint x: 276, endPoint y: 110, distance: 18.6
click at [276, 110] on p "[DATE] 13:49" at bounding box center [336, 105] width 229 height 14
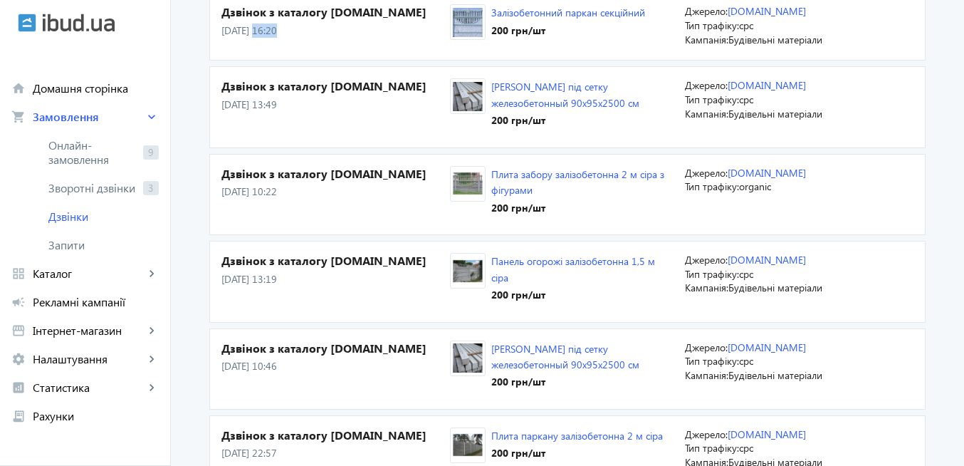
drag, startPoint x: 251, startPoint y: 28, endPoint x: 272, endPoint y: 31, distance: 21.6
click at [272, 31] on p "[DATE] 16:20" at bounding box center [336, 31] width 229 height 14
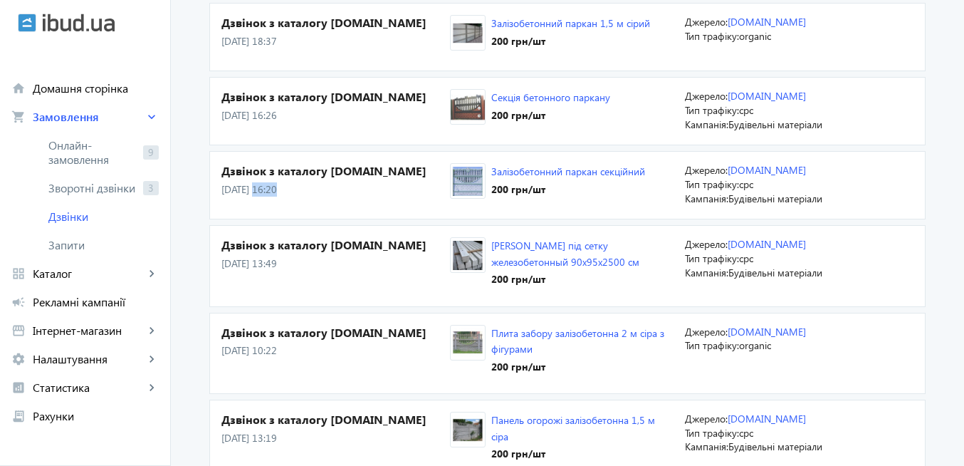
scroll to position [171, 0]
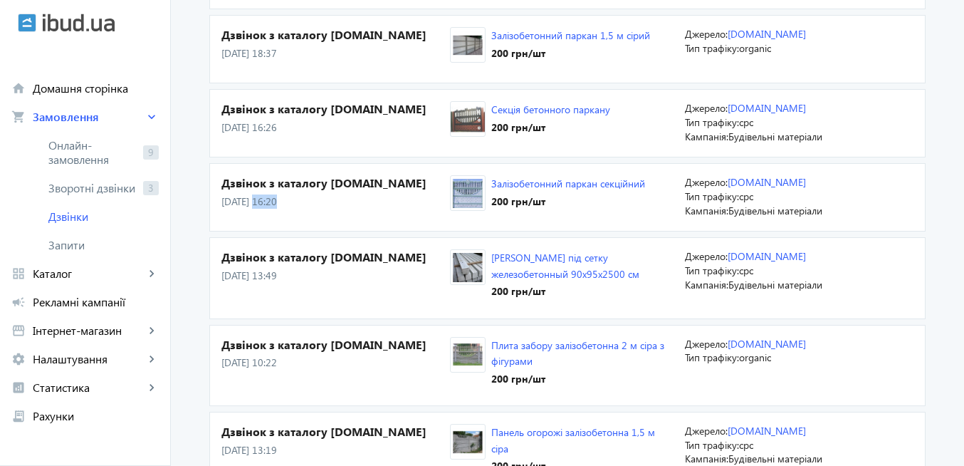
drag, startPoint x: 270, startPoint y: 123, endPoint x: 288, endPoint y: 131, distance: 19.5
click at [288, 131] on p "[DATE] 16:26" at bounding box center [336, 127] width 229 height 14
drag, startPoint x: 252, startPoint y: 54, endPoint x: 274, endPoint y: 56, distance: 22.2
click at [274, 56] on p "[DATE] 18:37" at bounding box center [336, 53] width 229 height 14
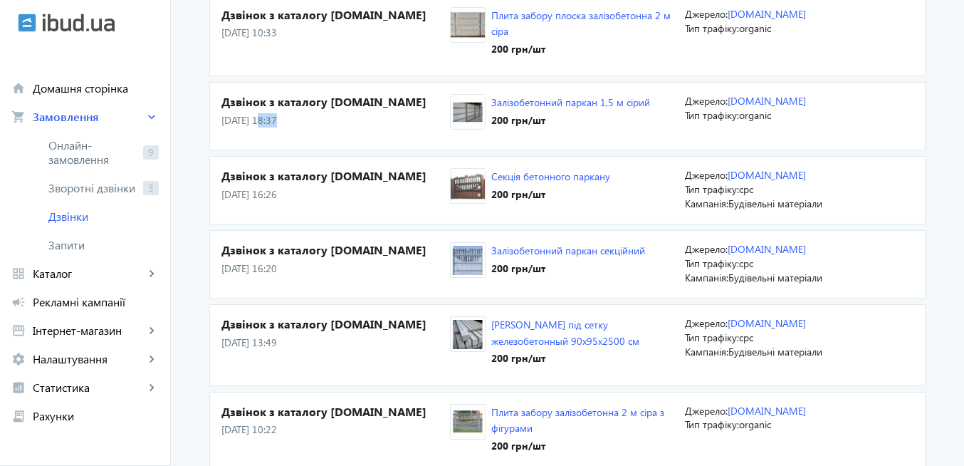
scroll to position [0, 0]
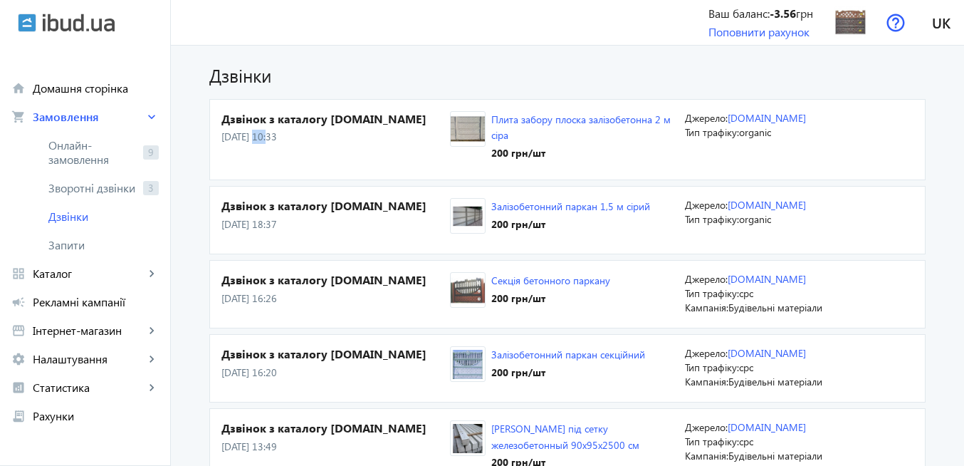
drag, startPoint x: 249, startPoint y: 135, endPoint x: 264, endPoint y: 137, distance: 15.8
click at [264, 137] on p "[DATE] 10:33" at bounding box center [336, 137] width 229 height 14
